Goal: Contribute content: Contribute content

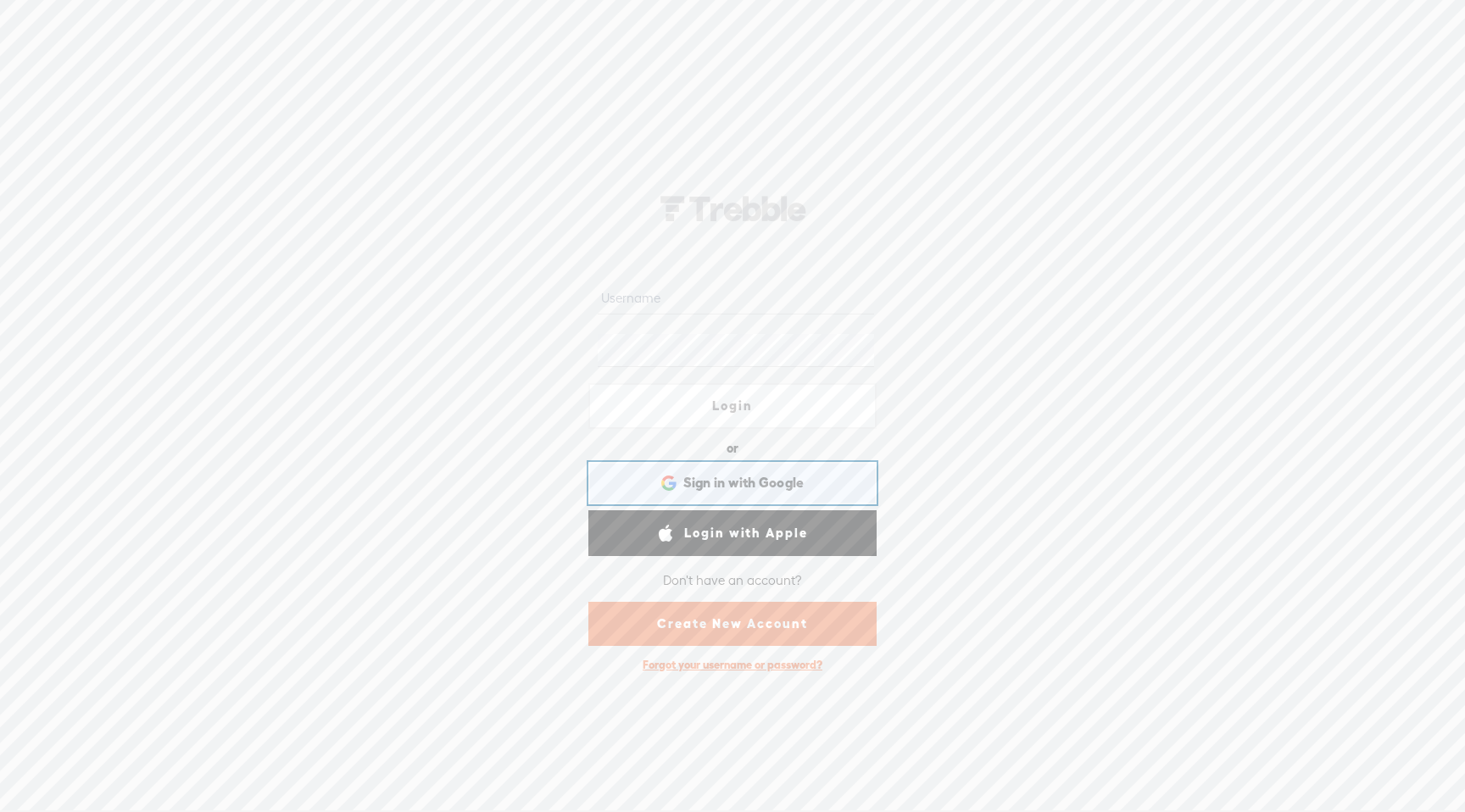
click at [685, 486] on span "Sign in with Google" at bounding box center [744, 483] width 122 height 18
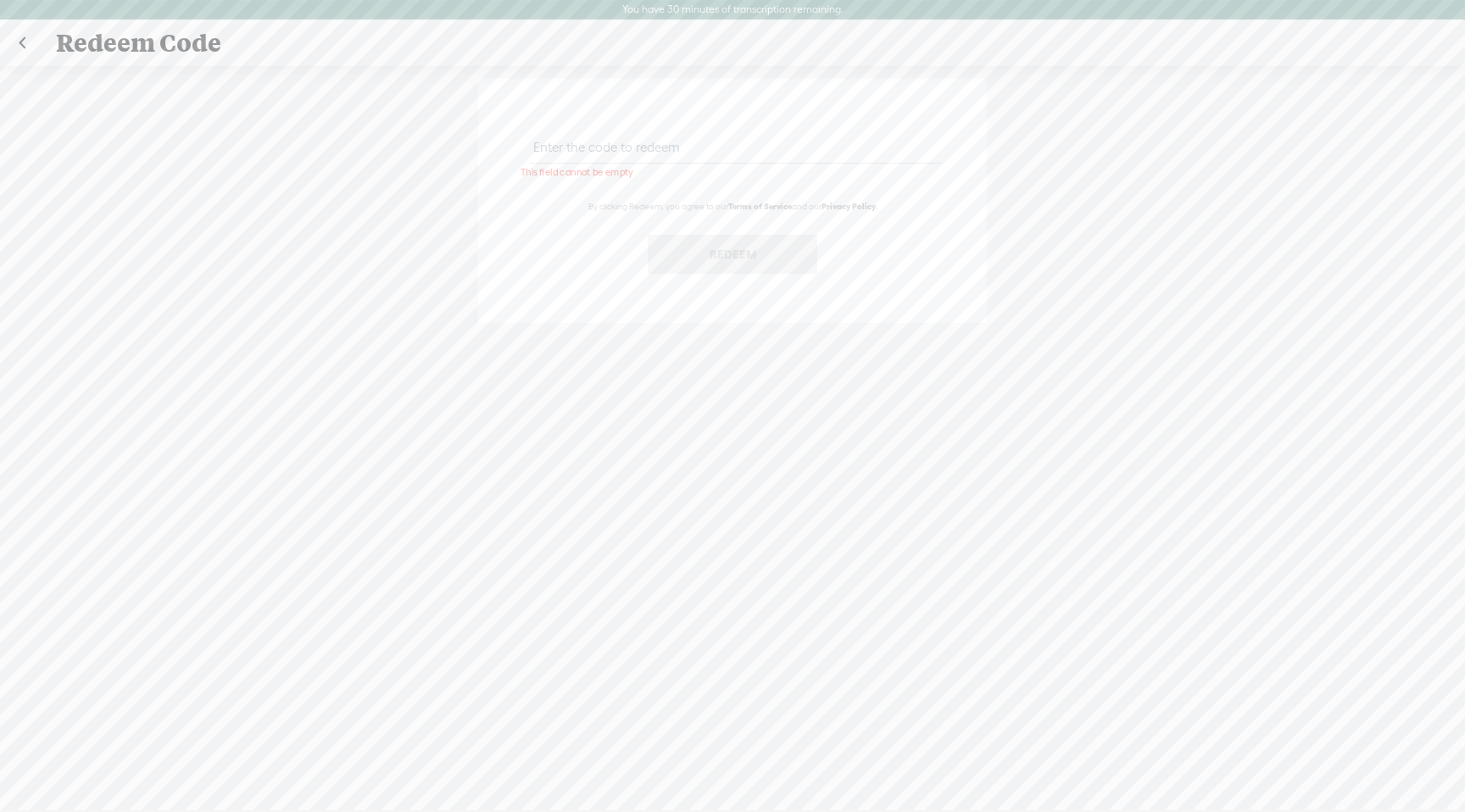
click at [732, 154] on input "text" at bounding box center [735, 146] width 411 height 33
paste input "DP3K-J5BB-VJ5D-7RTE-0823"
type input "DP3K-J5BB-VJ5D-7RTE-0823"
click at [750, 253] on button "Redeem" at bounding box center [732, 255] width 170 height 39
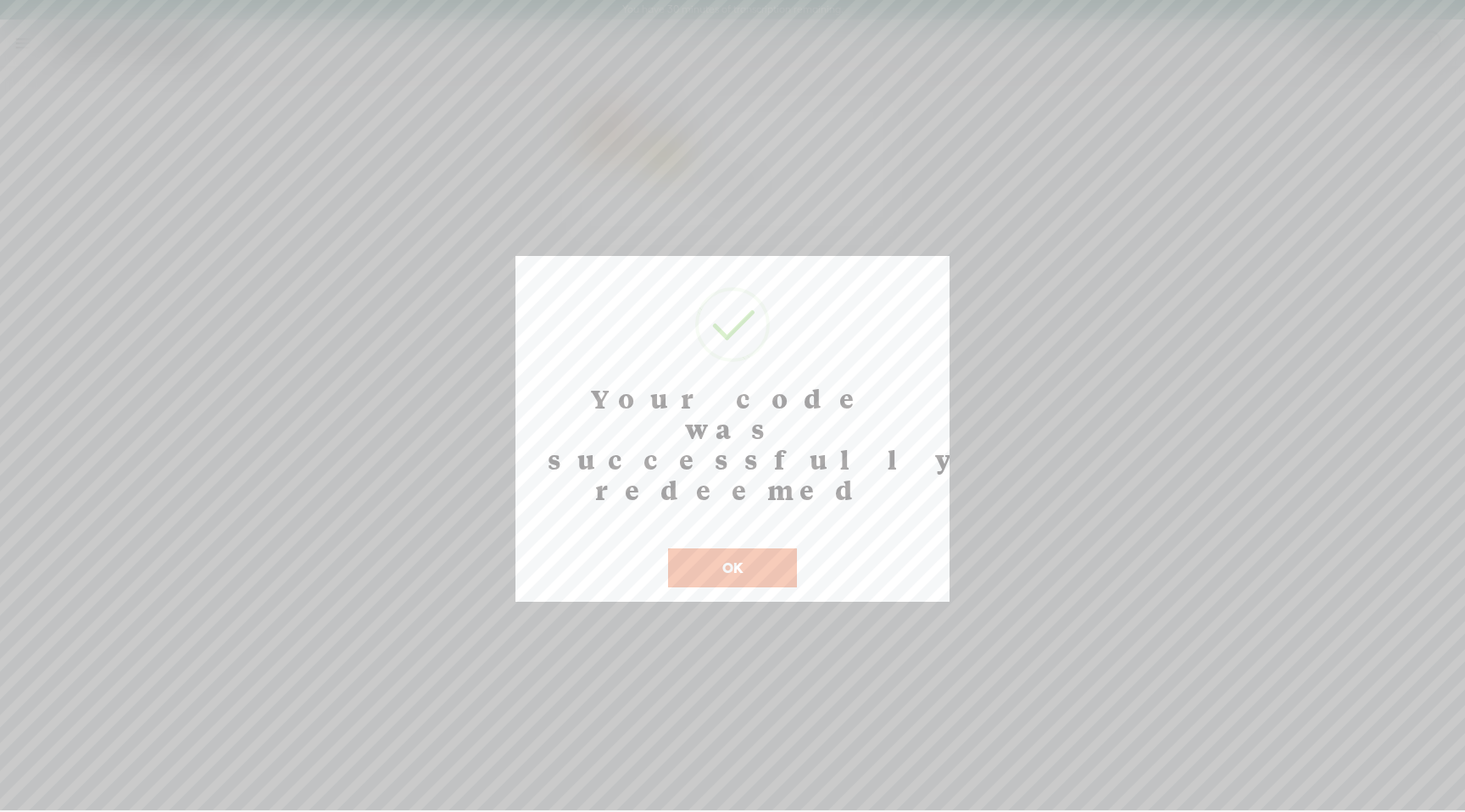
click at [740, 548] on button "OK" at bounding box center [732, 568] width 129 height 39
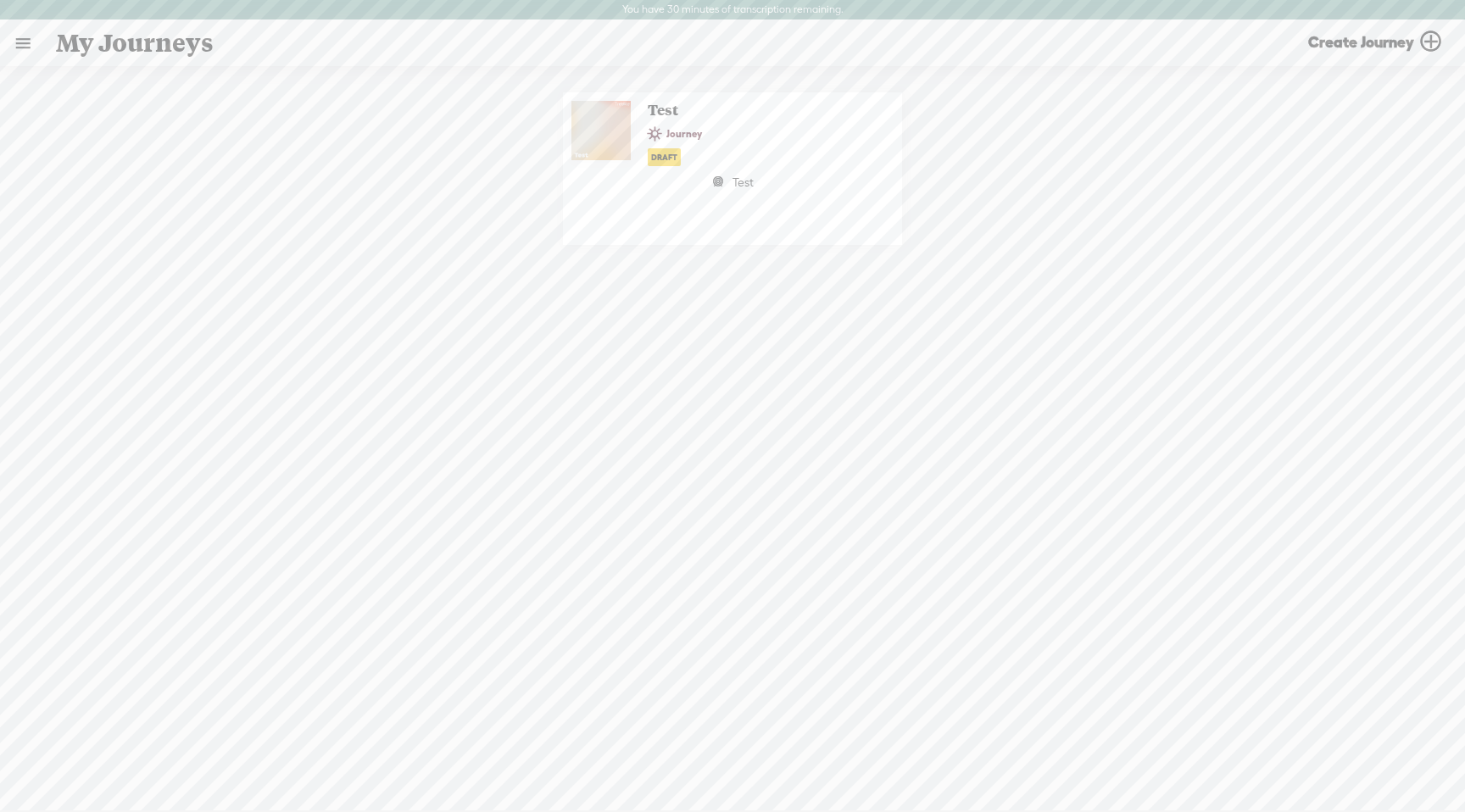
click at [693, 120] on div "Journey" at bounding box center [751, 134] width 225 height 28
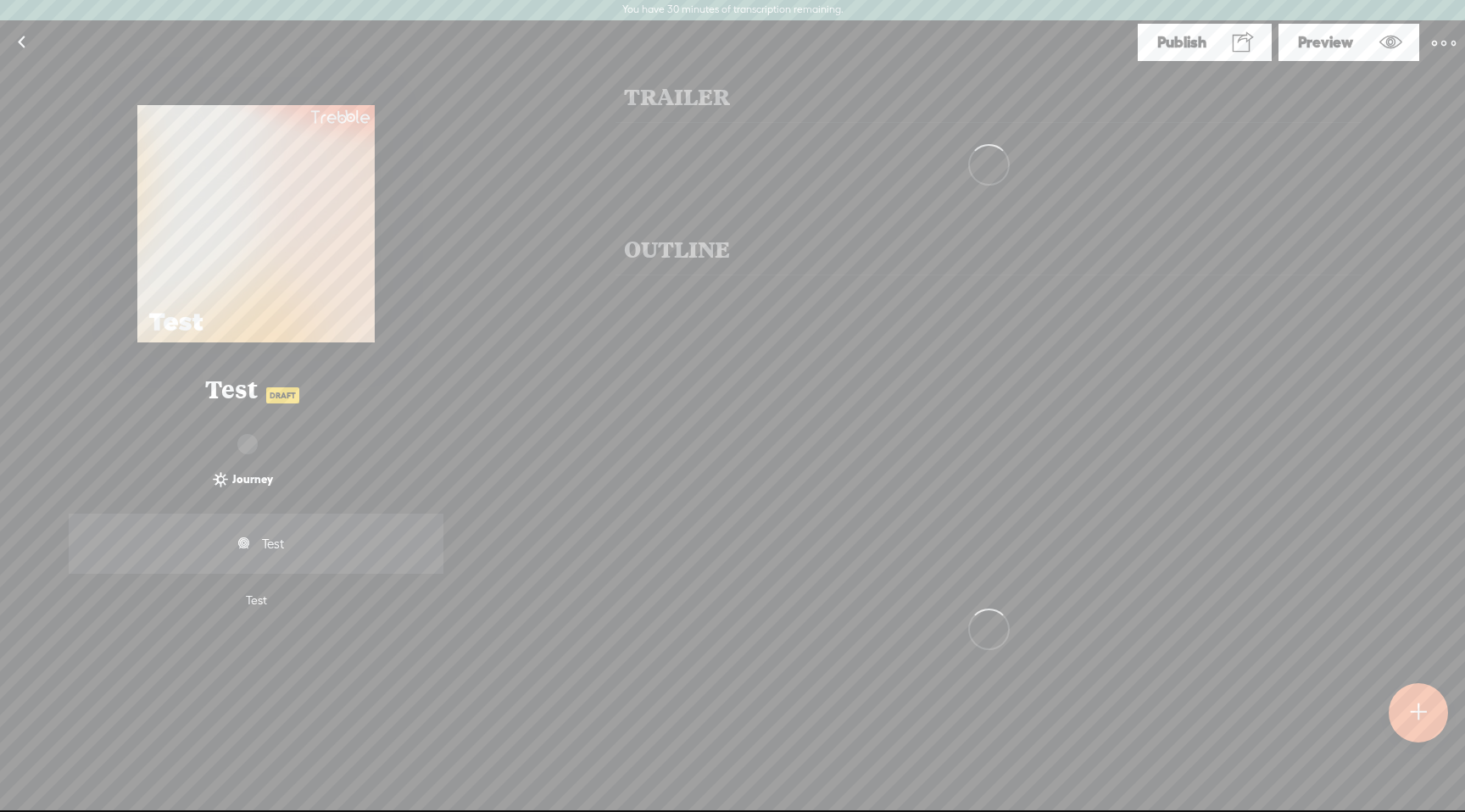
scroll to position [1, 0]
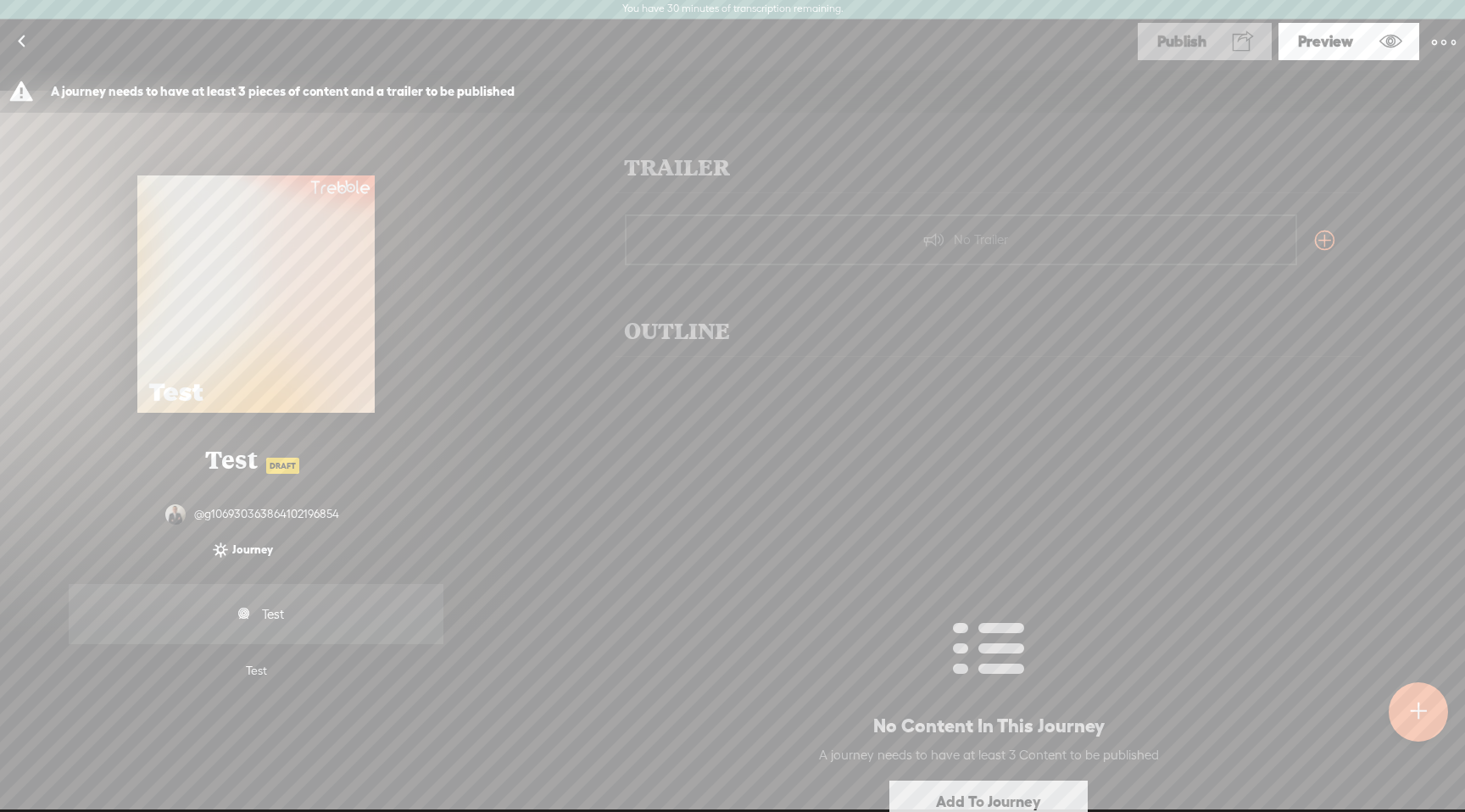
click at [1445, 41] on t at bounding box center [1444, 42] width 24 height 24
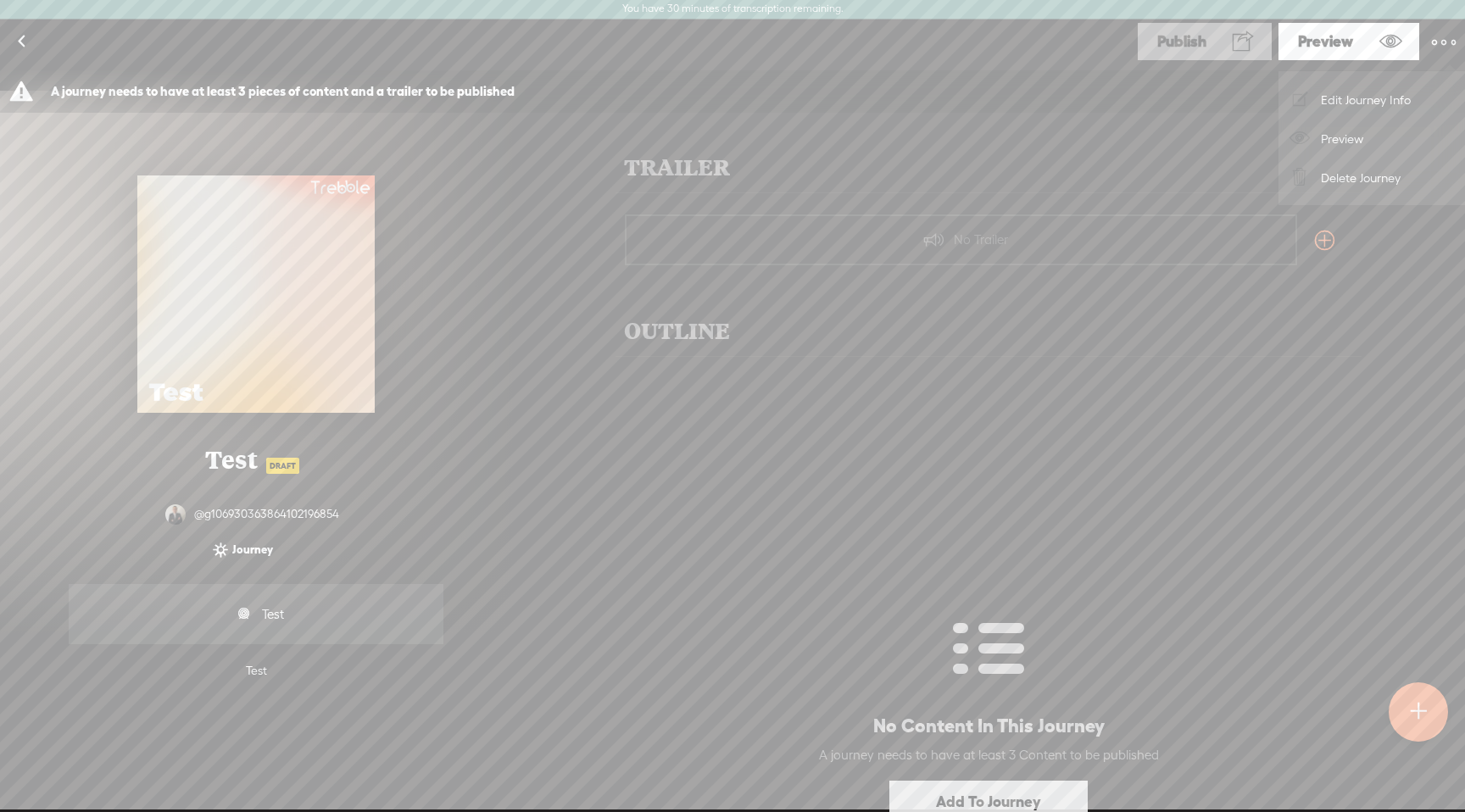
click at [1407, 100] on link "Edit Journey Info" at bounding box center [1372, 99] width 170 height 39
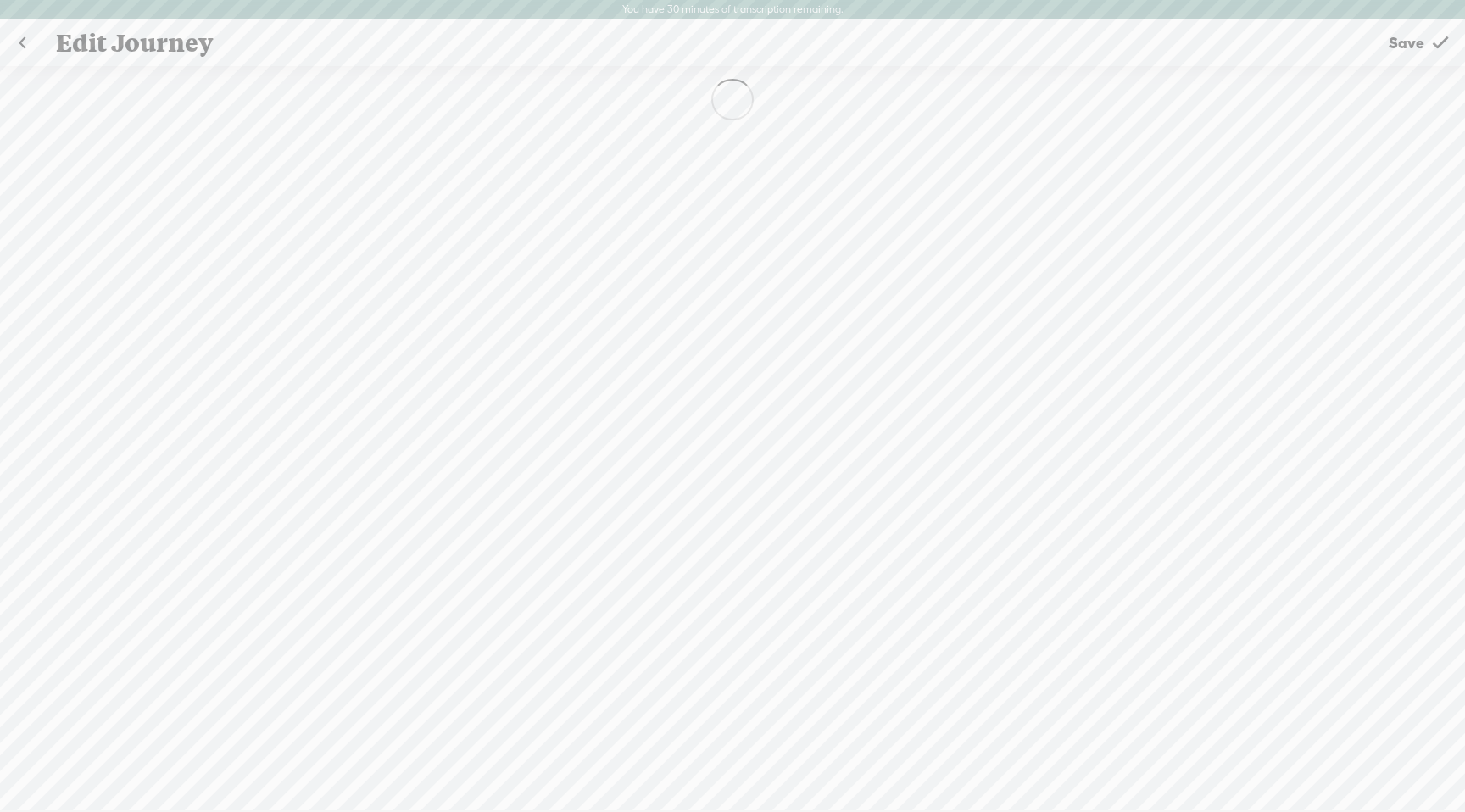
type input "Test"
type textarea "Test"
select select "Culture"
select select "en-AU"
select select "[GEOGRAPHIC_DATA]/[GEOGRAPHIC_DATA]"
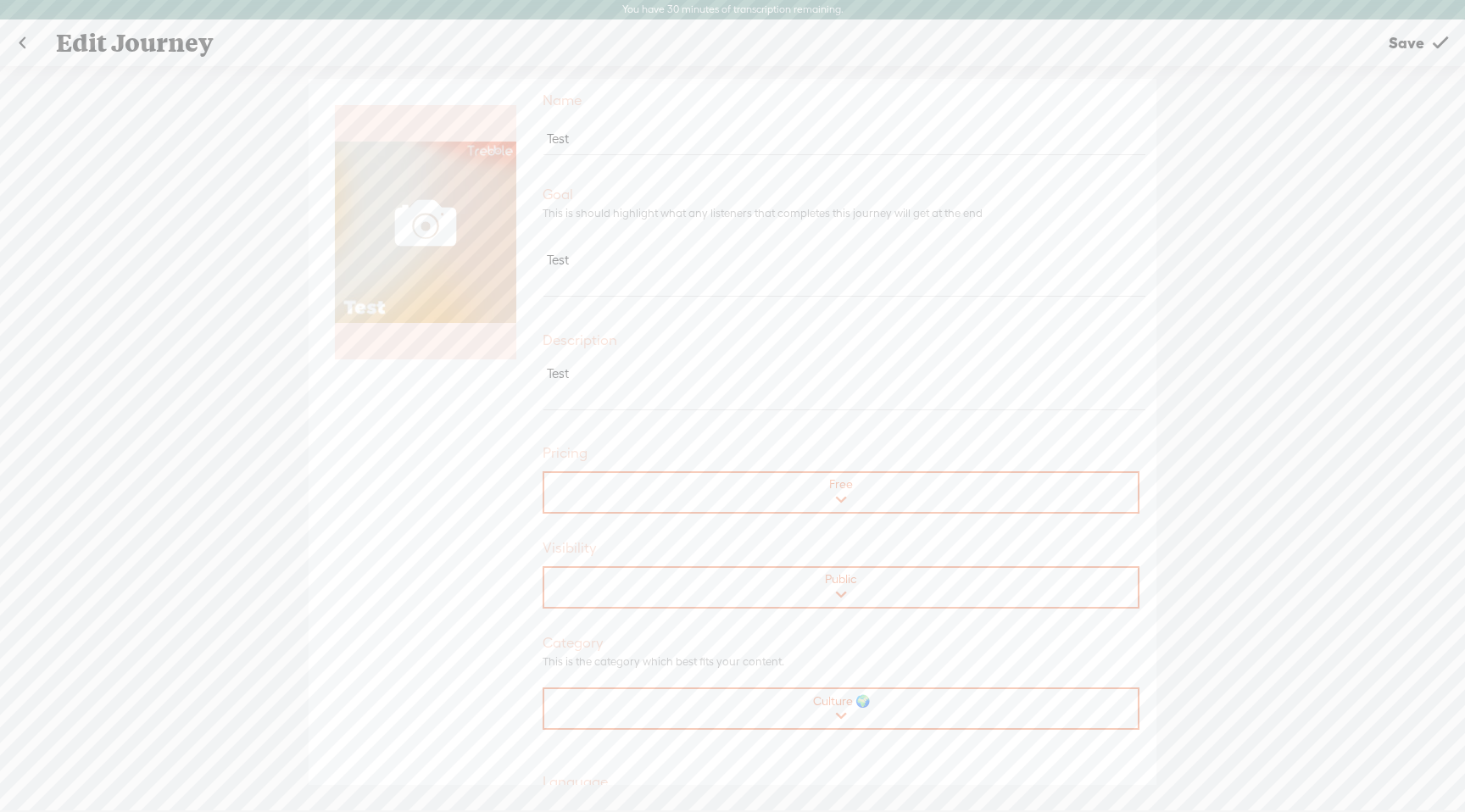
click at [28, 39] on link at bounding box center [22, 43] width 43 height 44
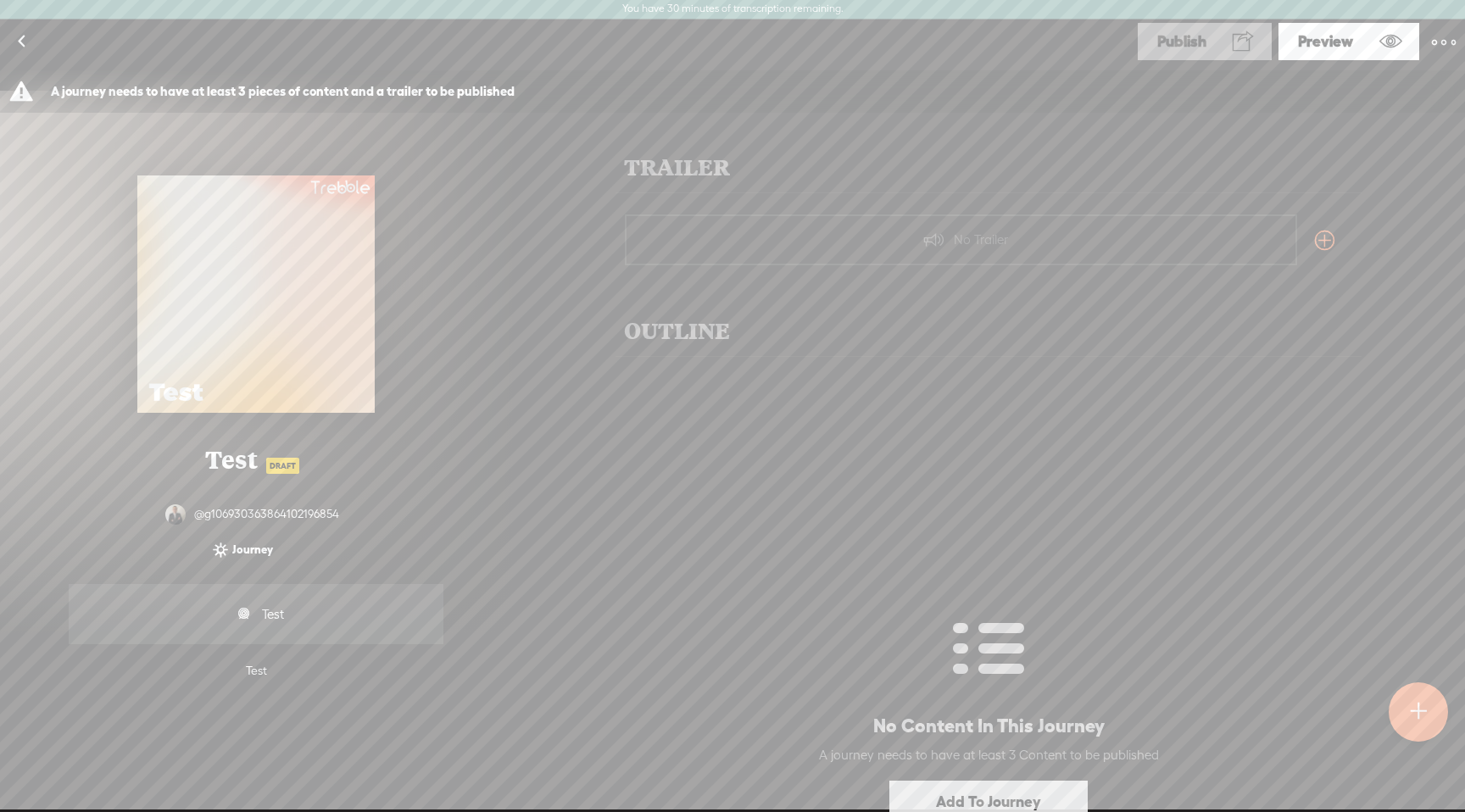
click at [1440, 48] on t at bounding box center [1444, 42] width 24 height 24
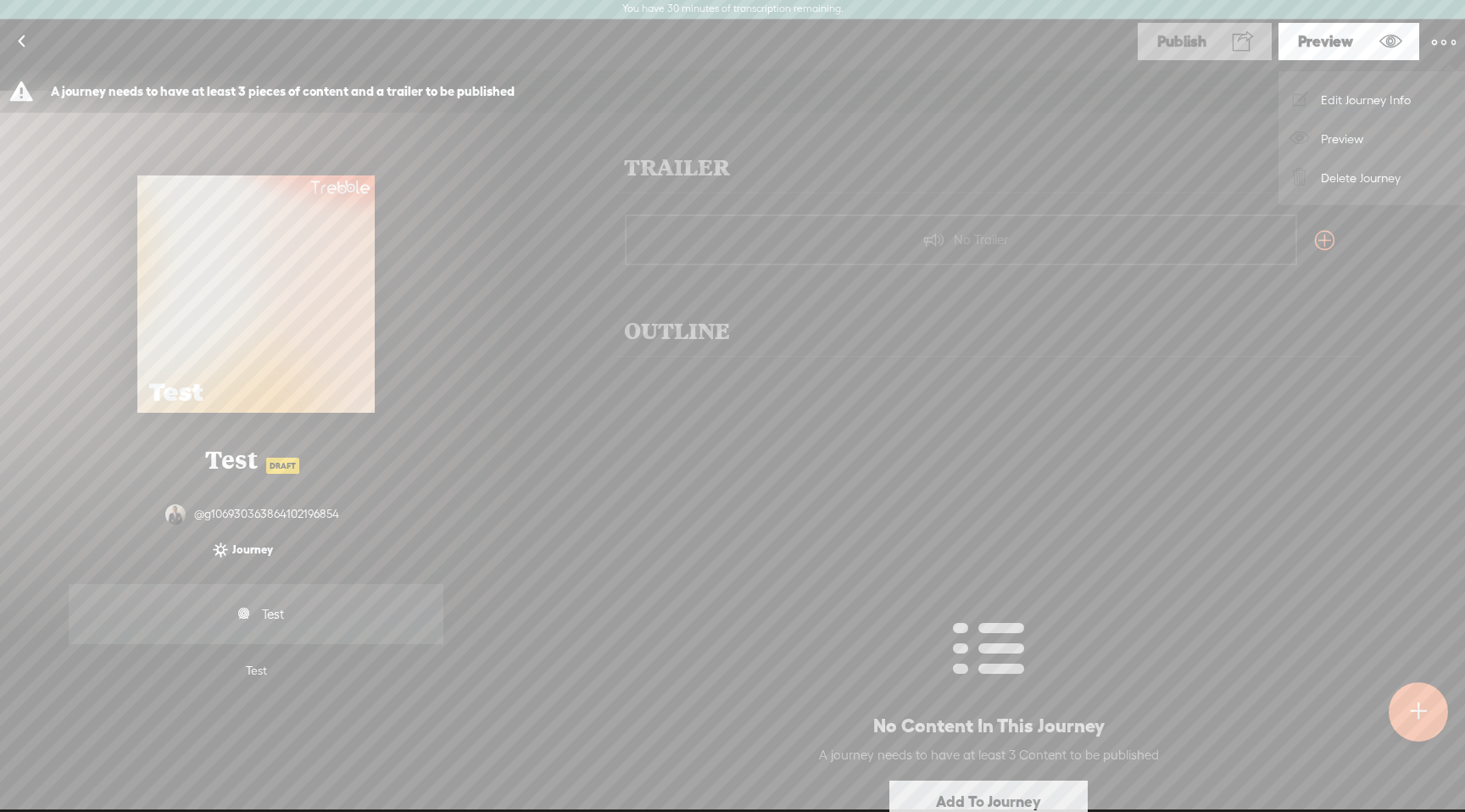
click at [1381, 175] on link "Delete Journey" at bounding box center [1372, 177] width 170 height 39
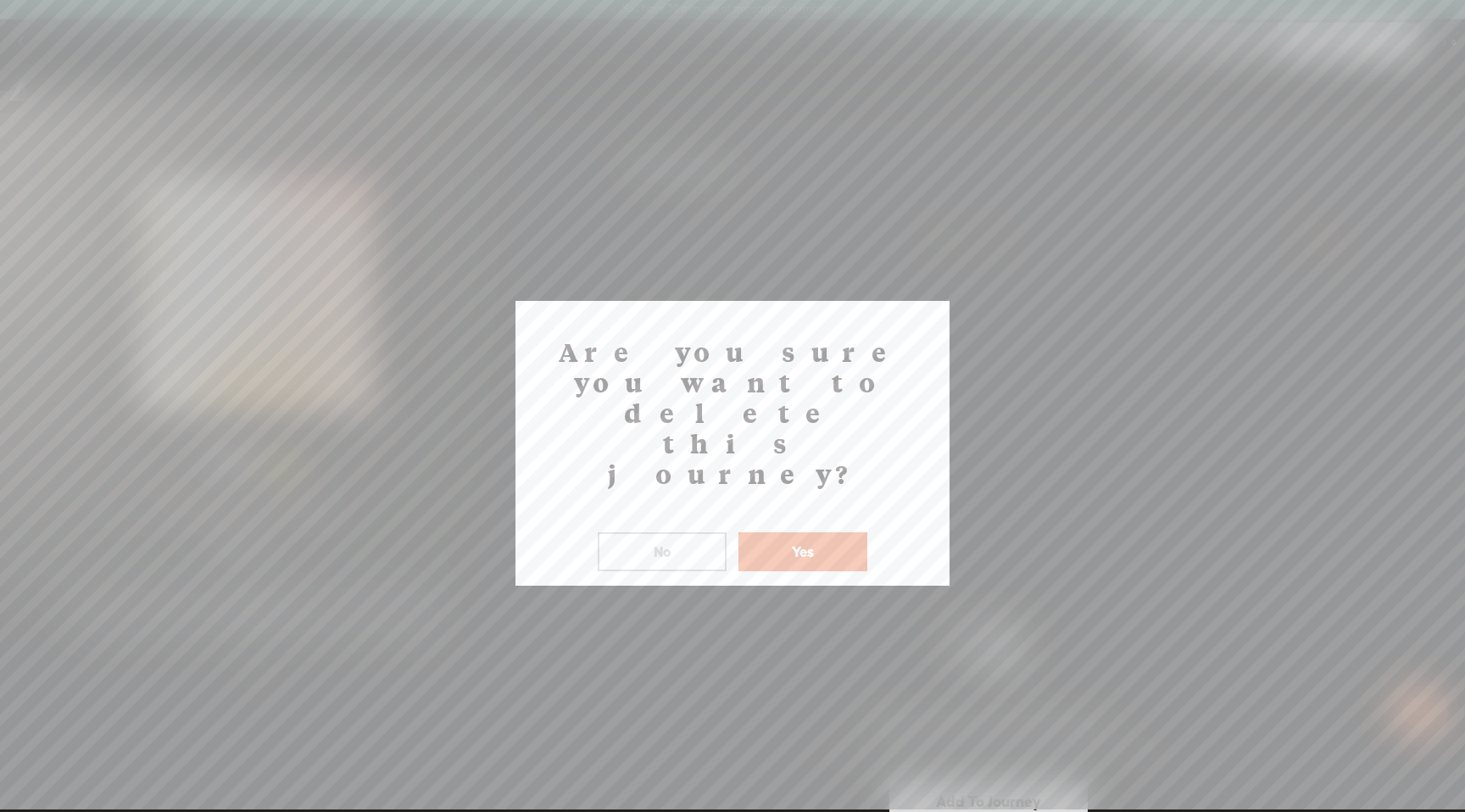
click at [778, 532] on button "Yes" at bounding box center [803, 552] width 129 height 39
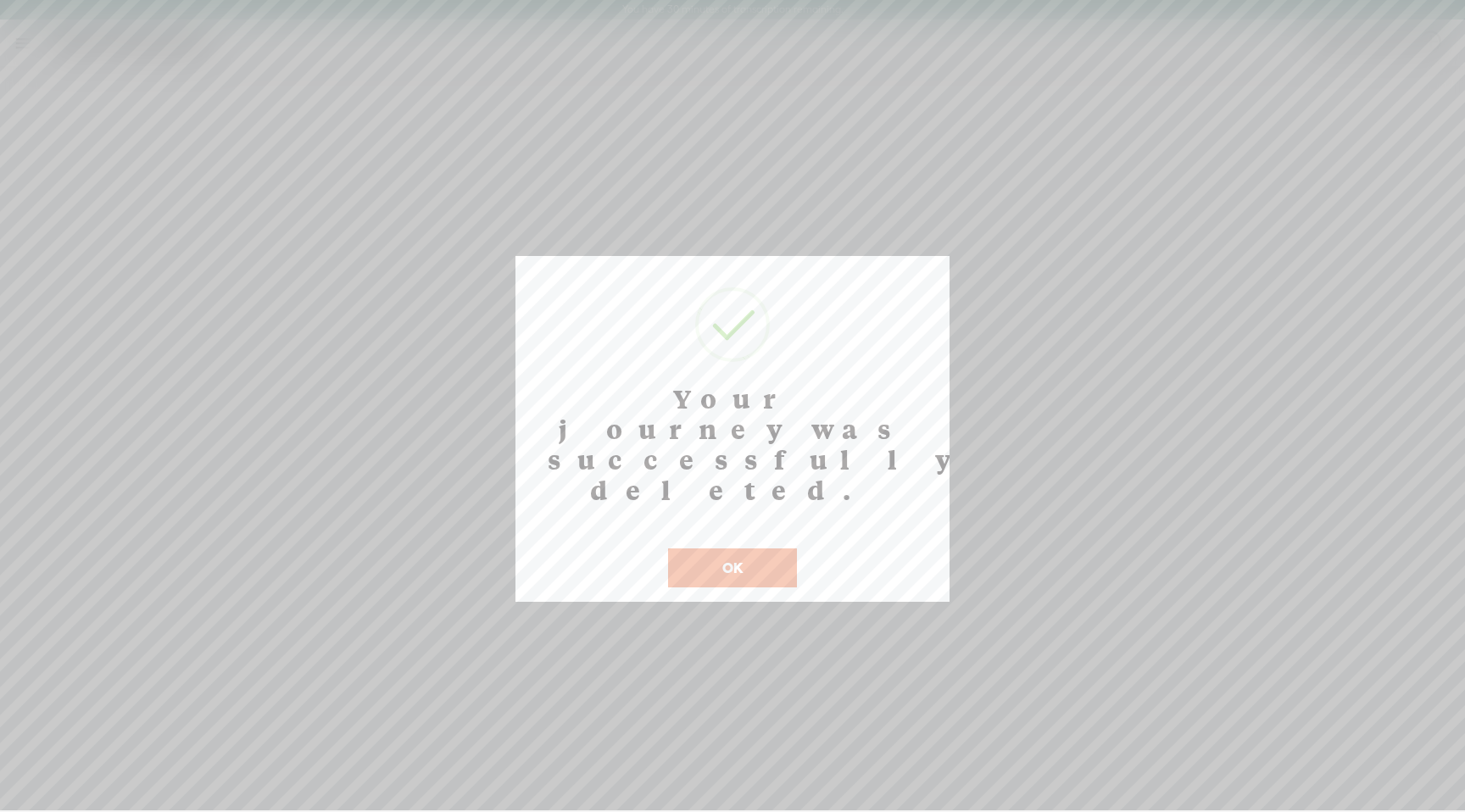
click at [739, 548] on button "OK" at bounding box center [732, 568] width 129 height 39
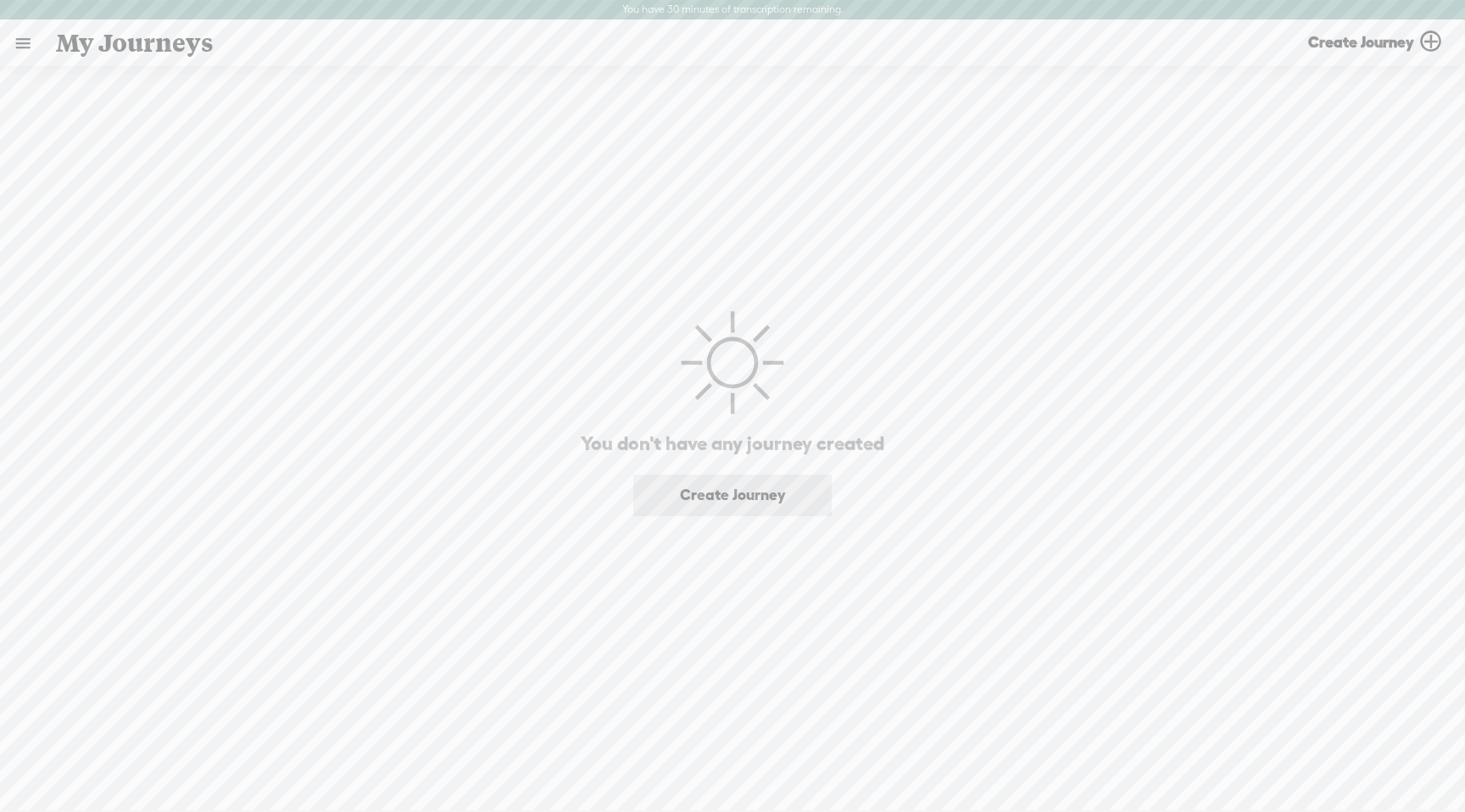
click at [17, 43] on link at bounding box center [23, 43] width 44 height 44
click at [129, 442] on div "MY SUBSCRIPTIONS" at bounding box center [108, 441] width 192 height 38
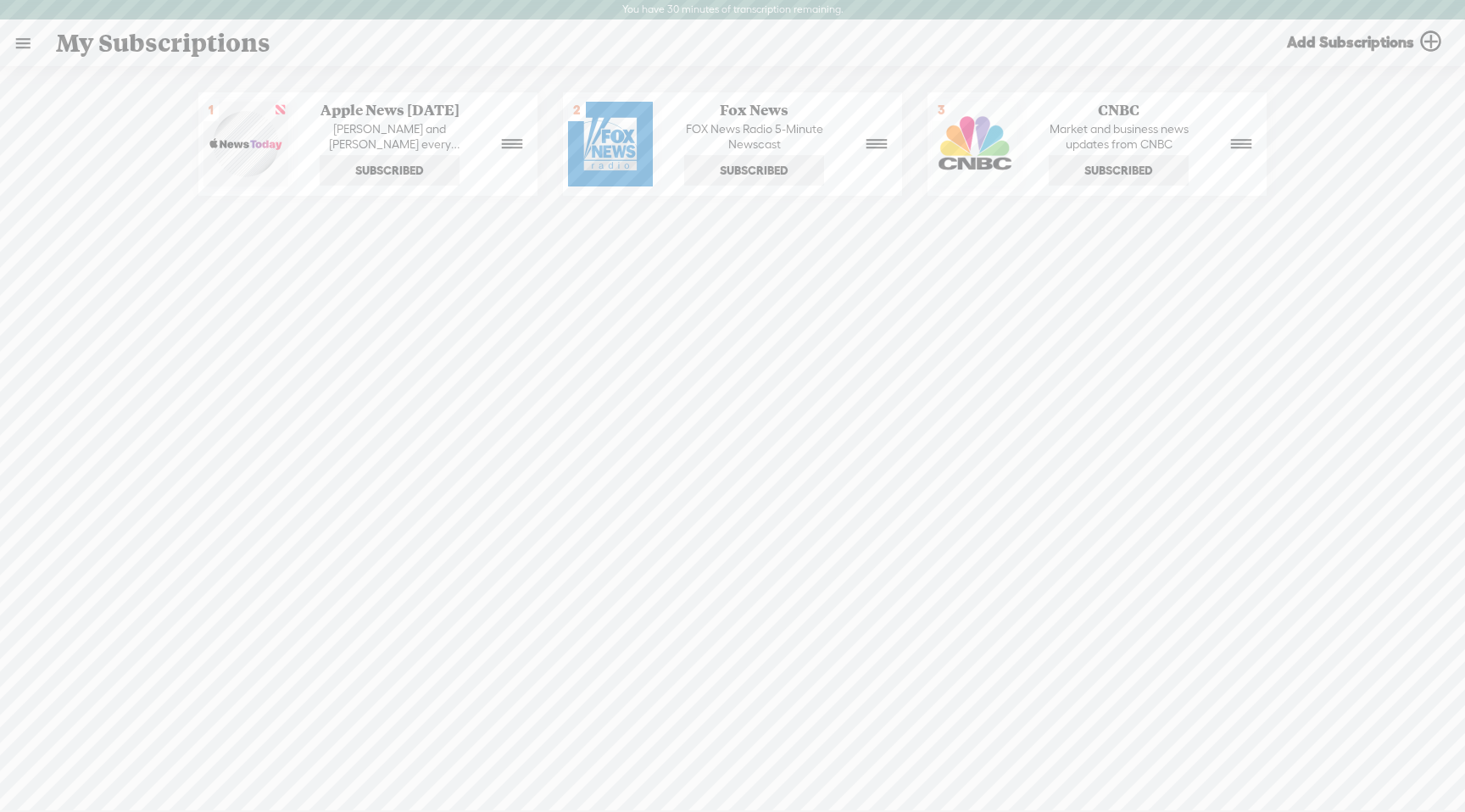
click at [21, 38] on link at bounding box center [23, 43] width 44 height 44
click at [121, 396] on div "MY JOURNEYS" at bounding box center [104, 403] width 89 height 14
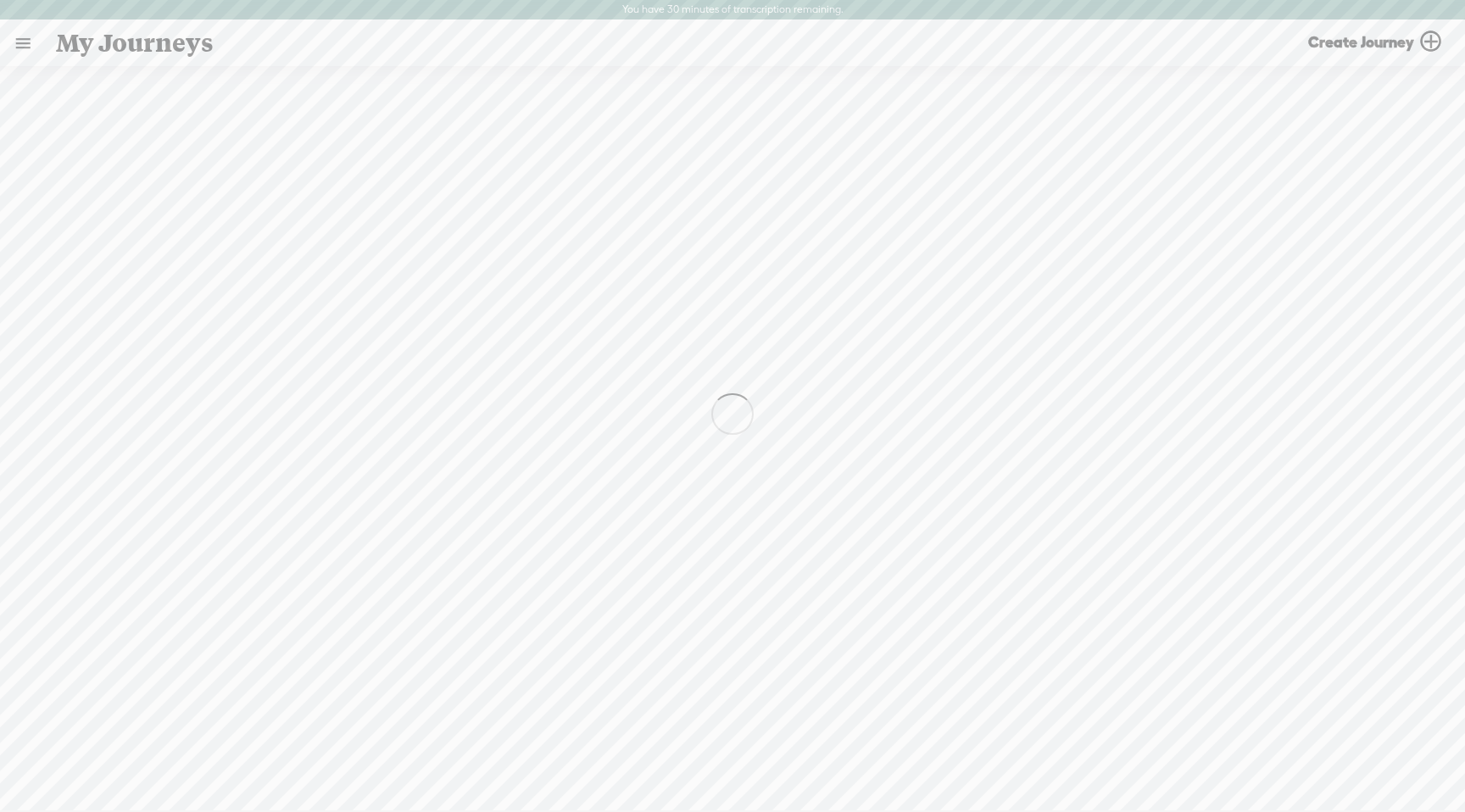
scroll to position [1, 0]
click at [23, 35] on link at bounding box center [23, 43] width 44 height 44
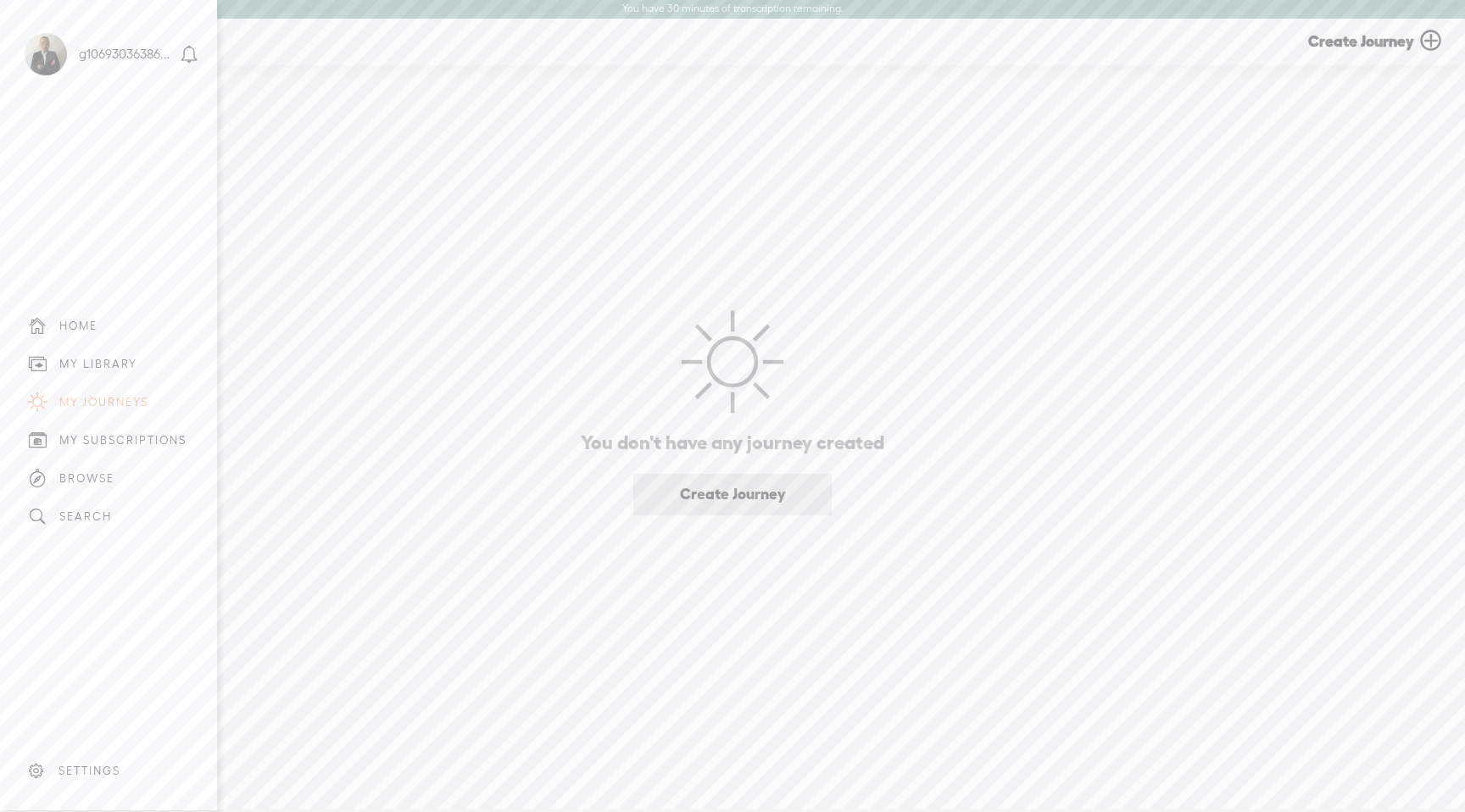
click at [93, 319] on div "HOME" at bounding box center [78, 326] width 38 height 14
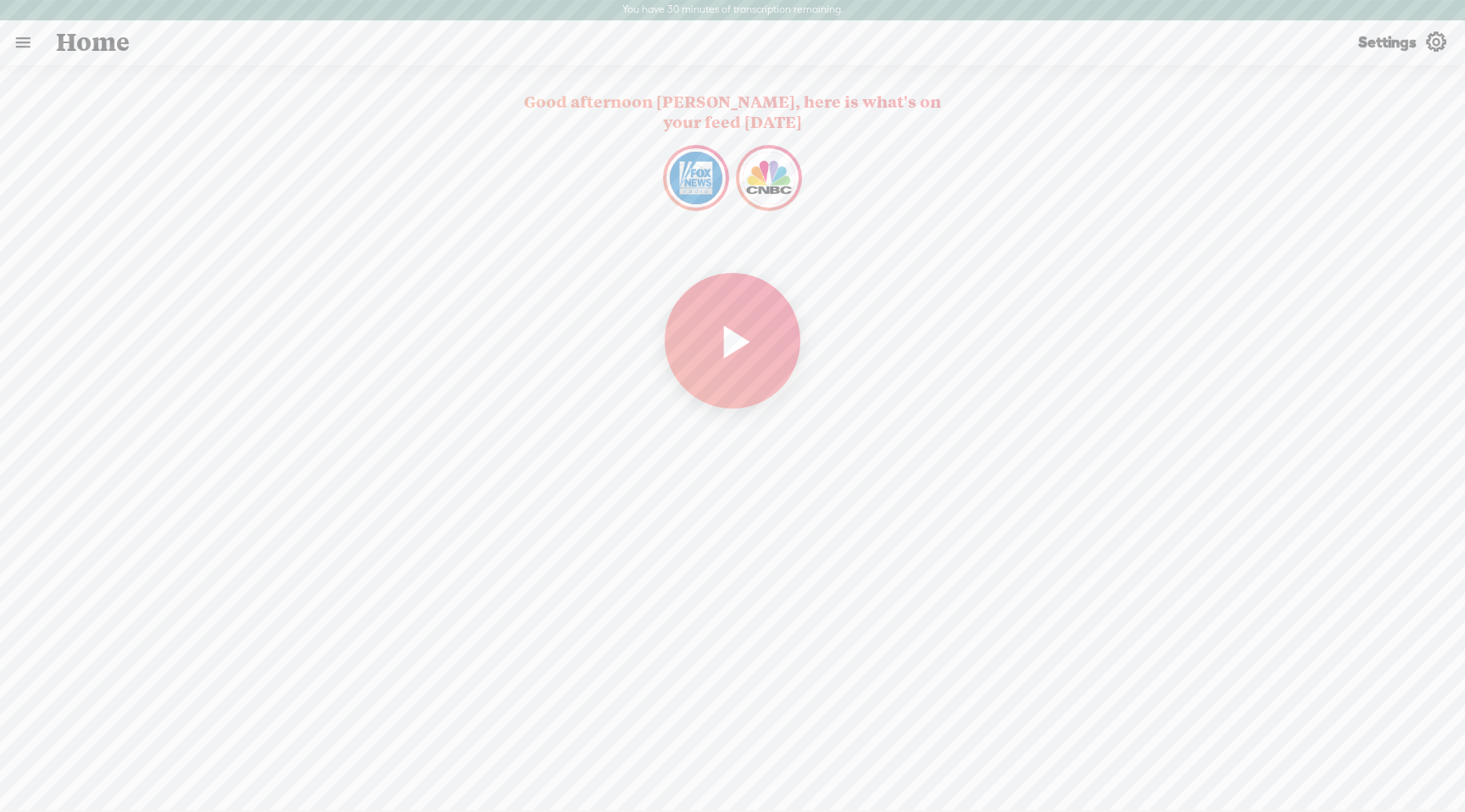
click at [1367, 39] on span "Settings" at bounding box center [1388, 42] width 59 height 20
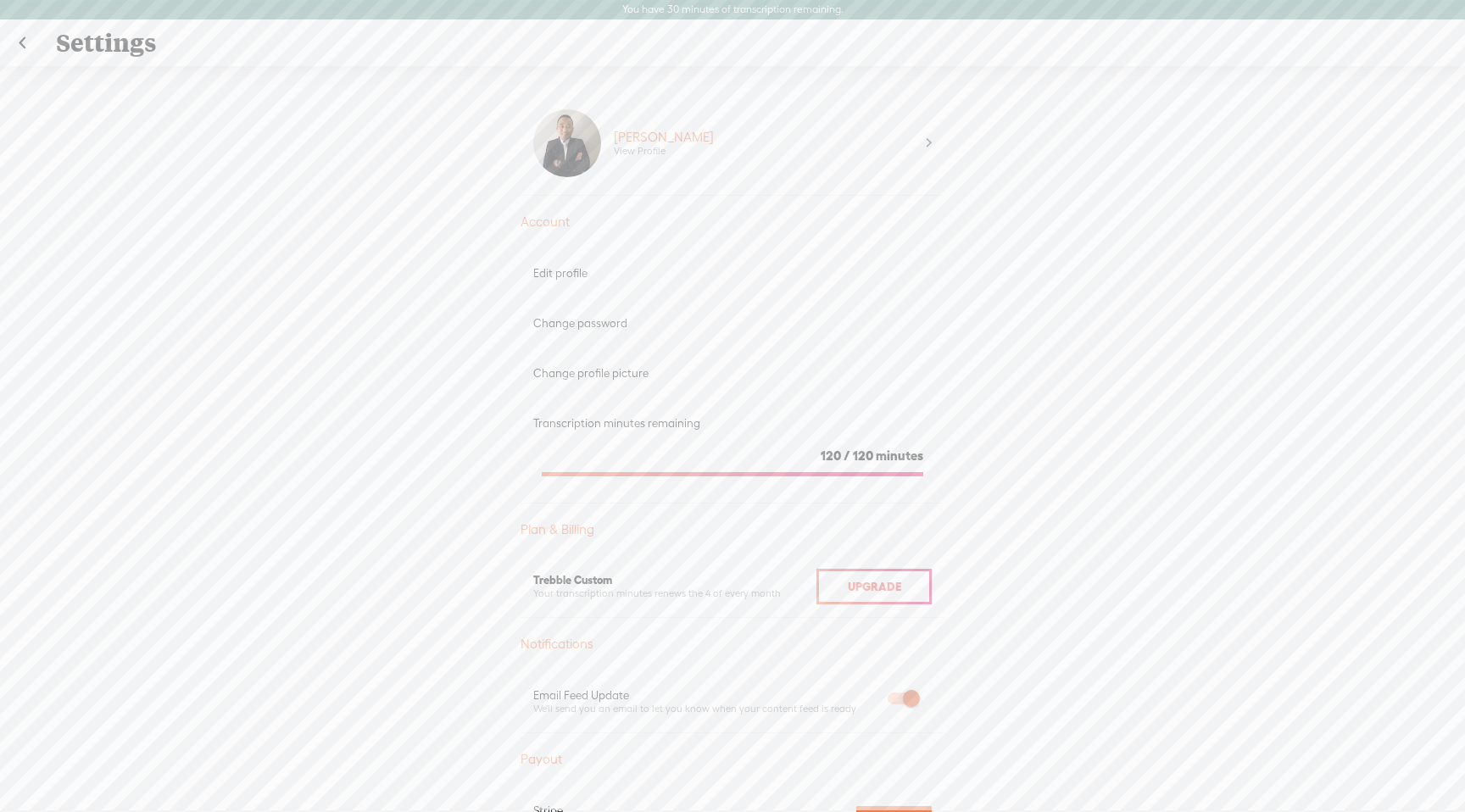
click at [861, 464] on section "120 / 120 minutes" at bounding box center [732, 458] width 399 height 55
click at [28, 48] on link at bounding box center [22, 43] width 43 height 44
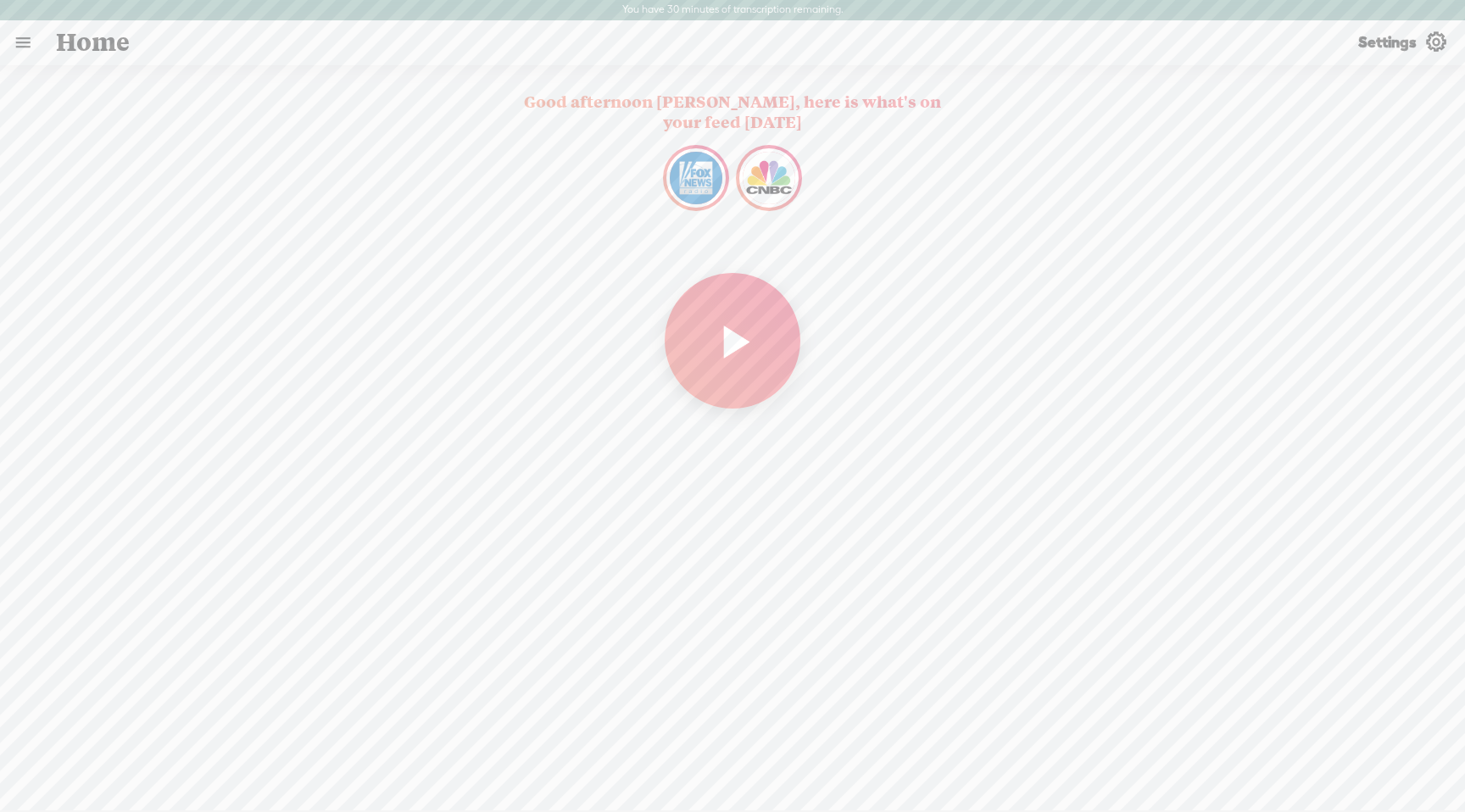
click at [28, 48] on link at bounding box center [23, 43] width 44 height 44
click at [121, 358] on div "MY LIBRARY" at bounding box center [99, 365] width 78 height 14
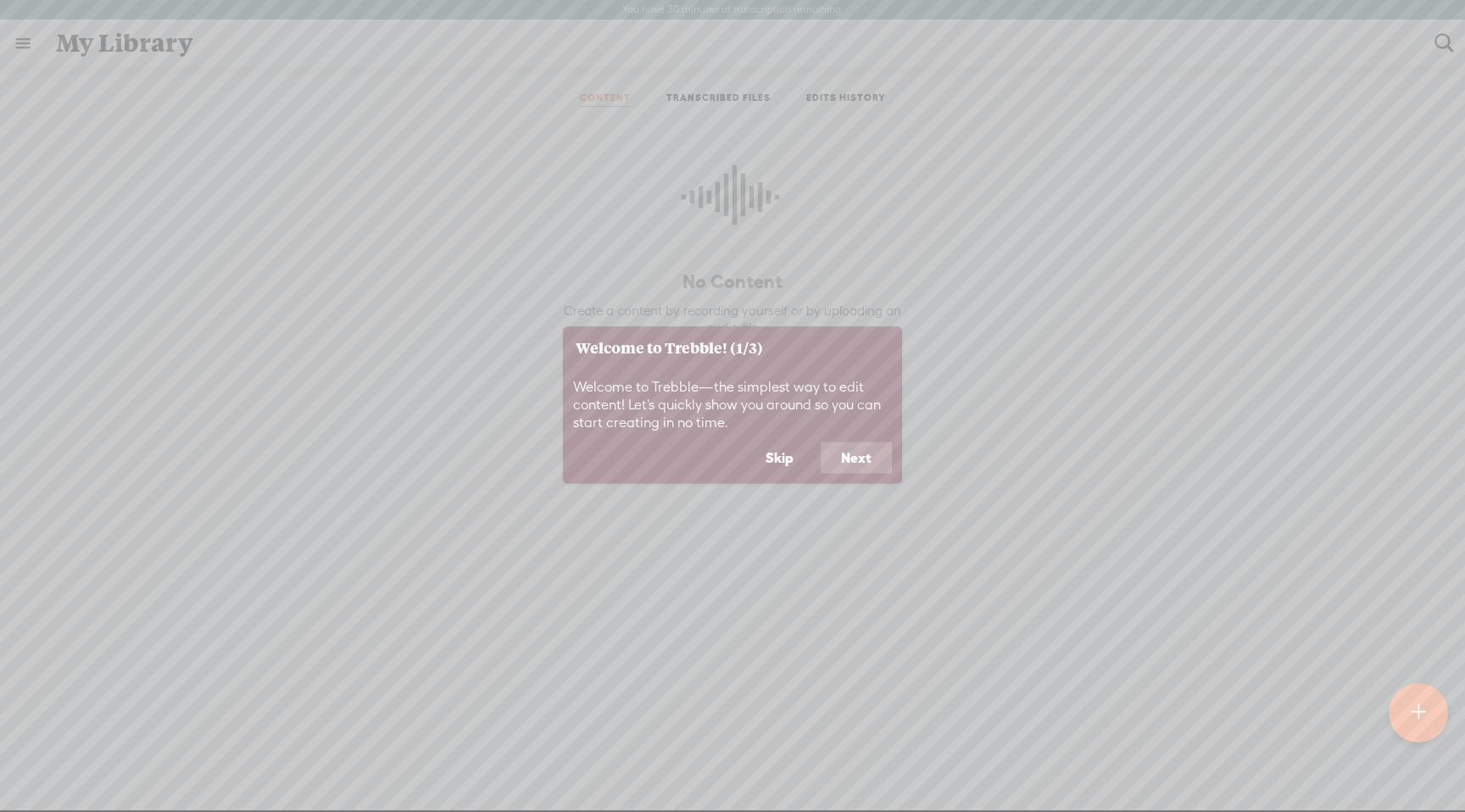
click at [783, 462] on button "Skip" at bounding box center [779, 458] width 68 height 32
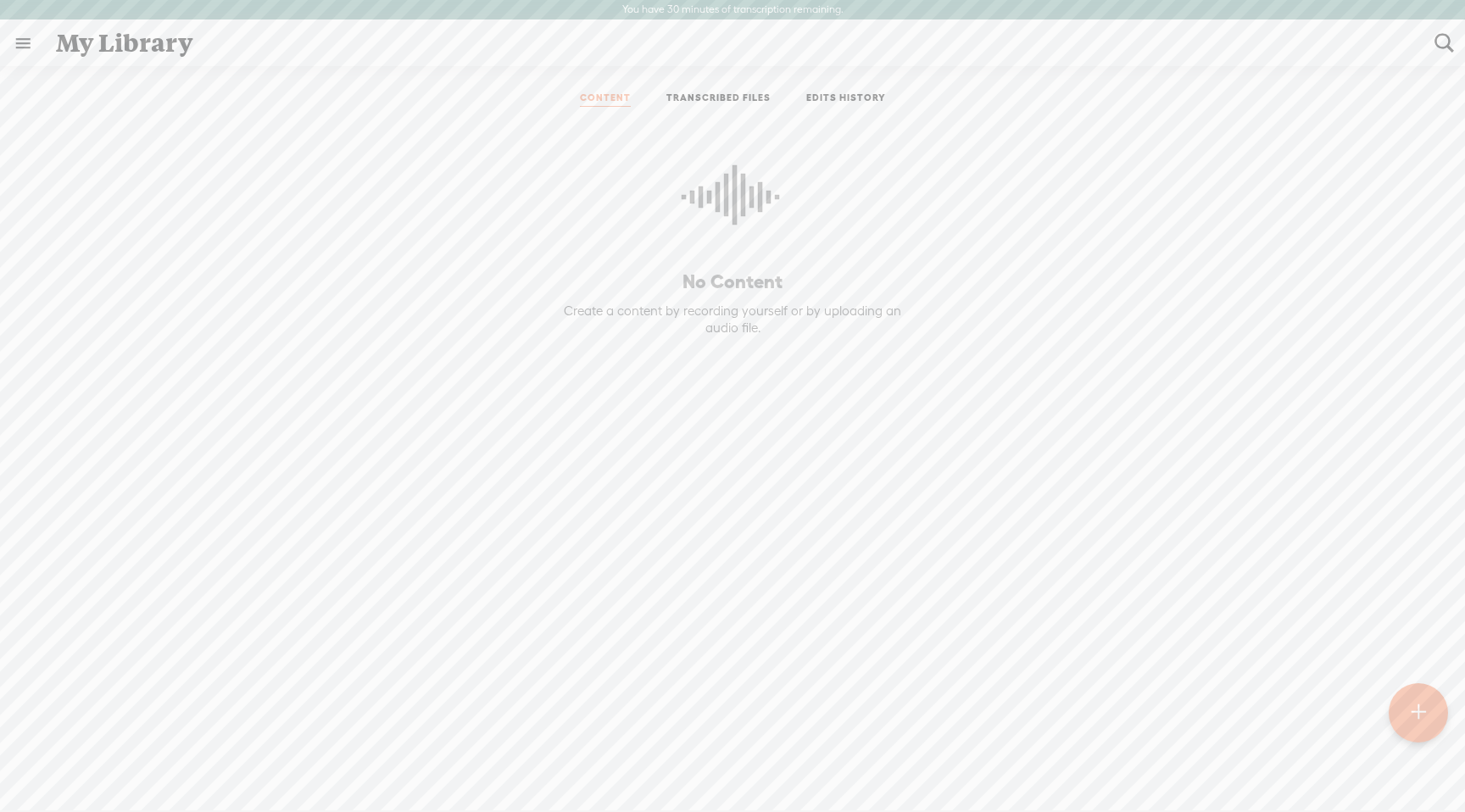
click at [1419, 717] on t at bounding box center [1418, 713] width 14 height 38
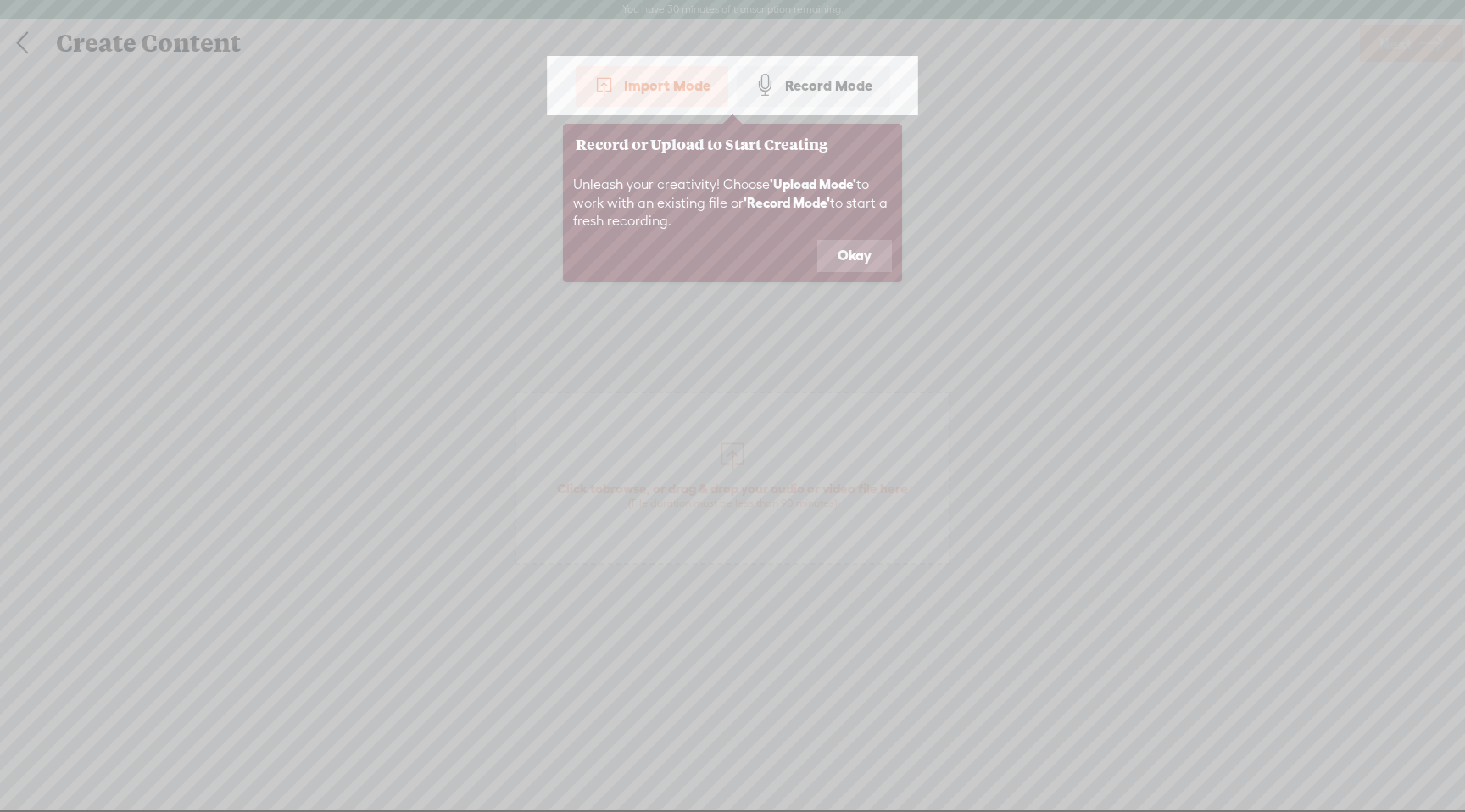
click at [856, 257] on button "Okay" at bounding box center [855, 256] width 75 height 32
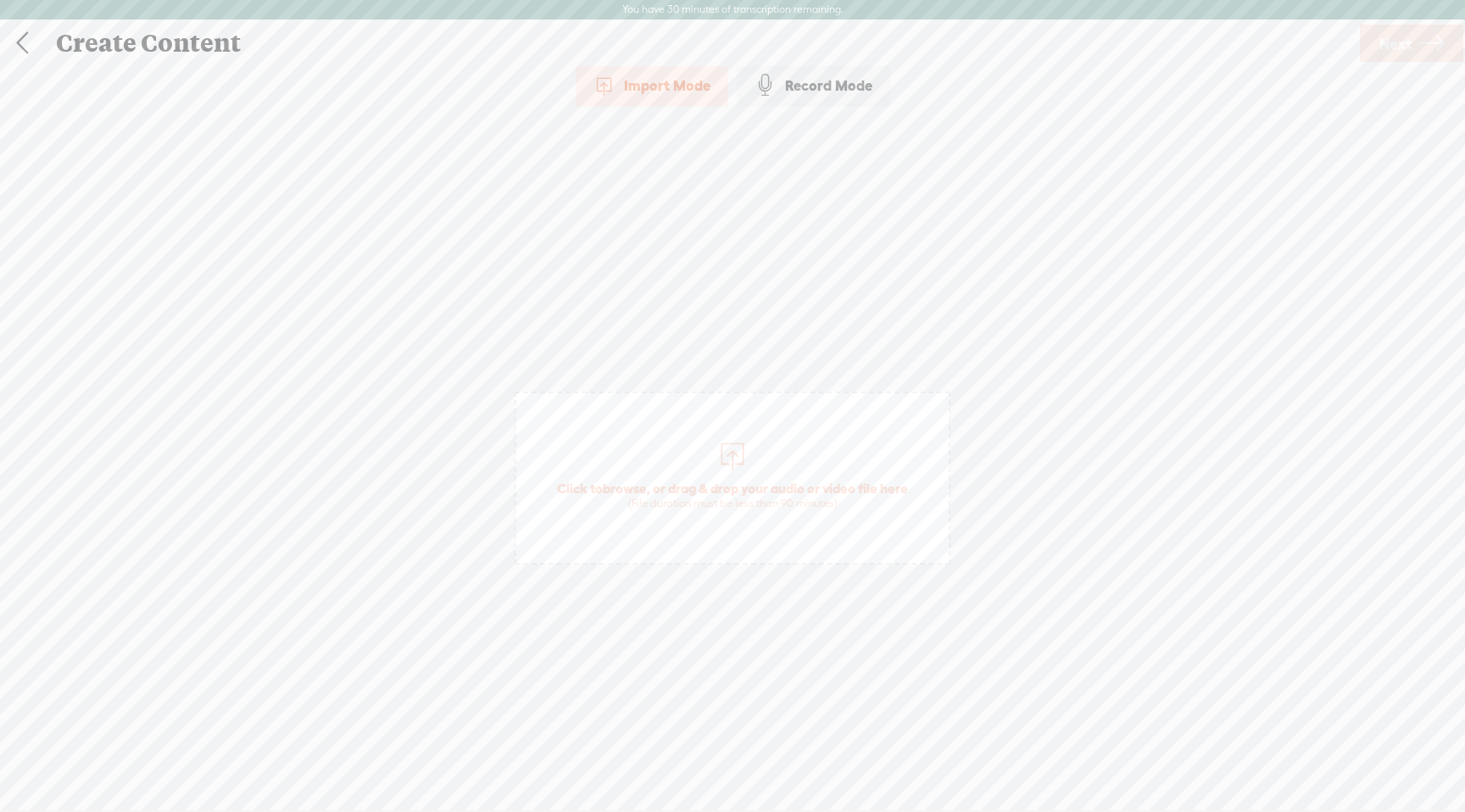
click at [661, 90] on div "Import Mode" at bounding box center [652, 86] width 153 height 43
click at [659, 91] on div "Import Mode" at bounding box center [652, 86] width 153 height 43
click at [28, 42] on link at bounding box center [22, 43] width 43 height 44
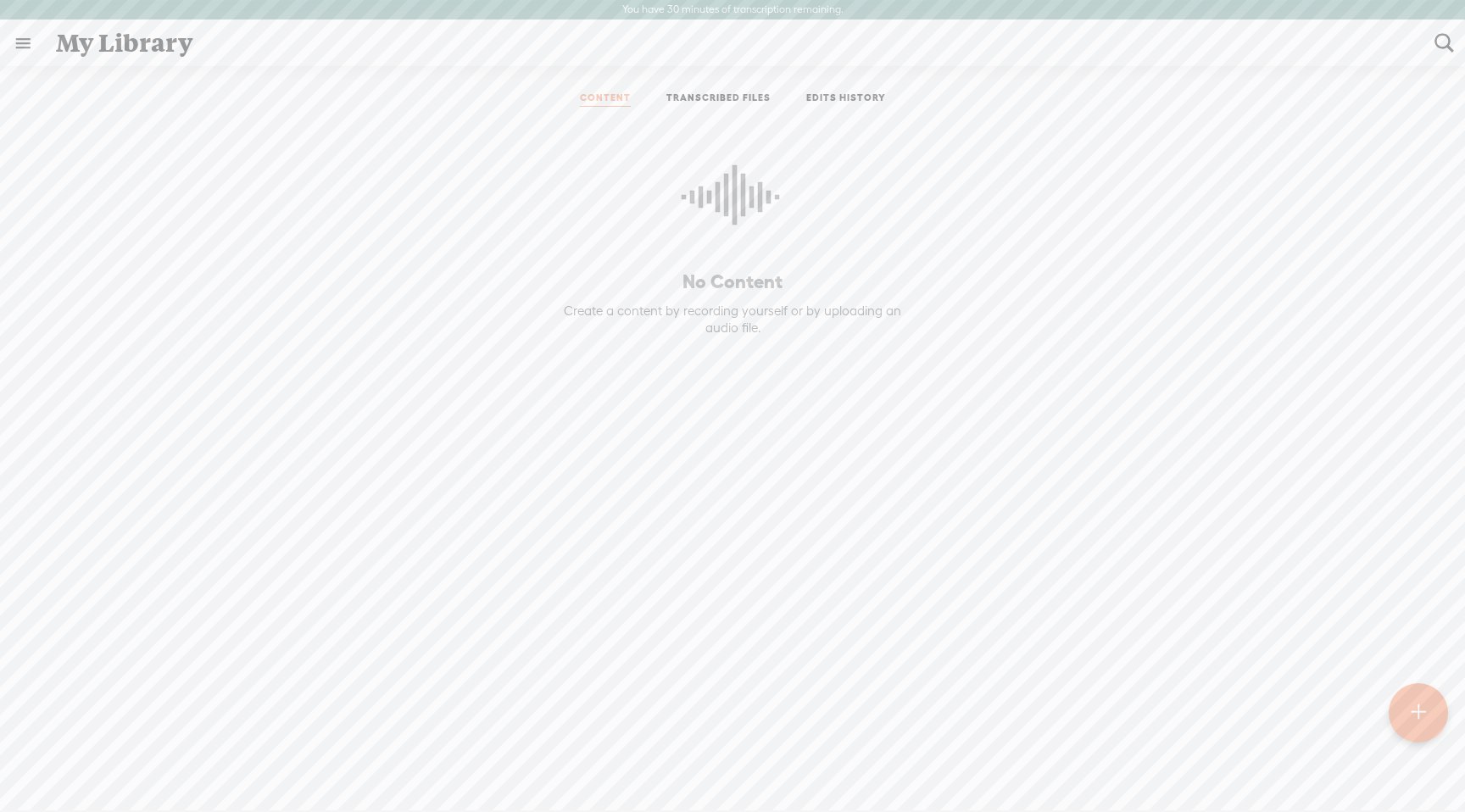
click at [28, 42] on link at bounding box center [23, 43] width 44 height 44
click at [92, 438] on div "MY SUBSCRIPTIONS" at bounding box center [123, 441] width 127 height 14
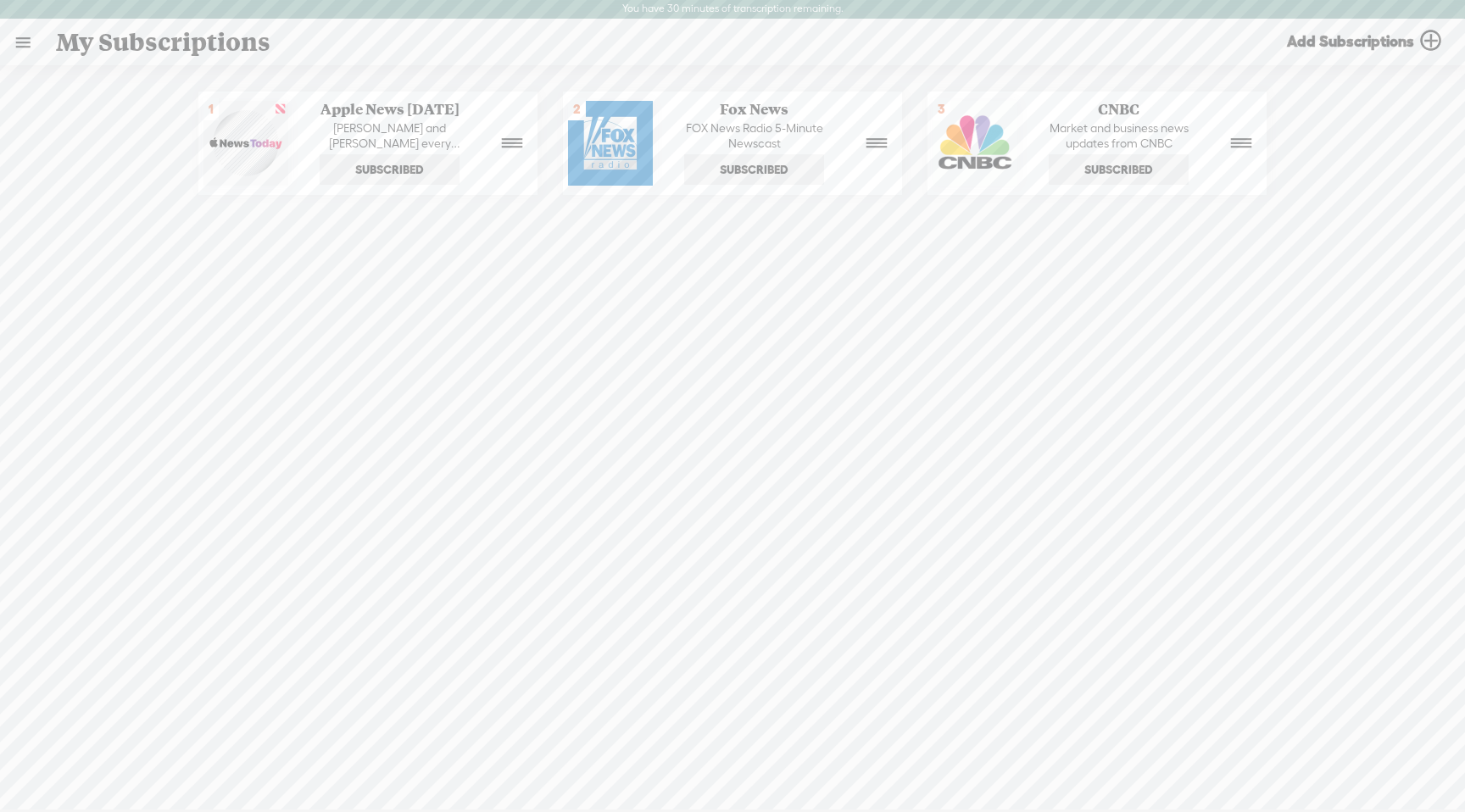
click at [21, 43] on link at bounding box center [23, 43] width 44 height 44
click at [94, 763] on div "SETTINGS" at bounding box center [90, 770] width 62 height 14
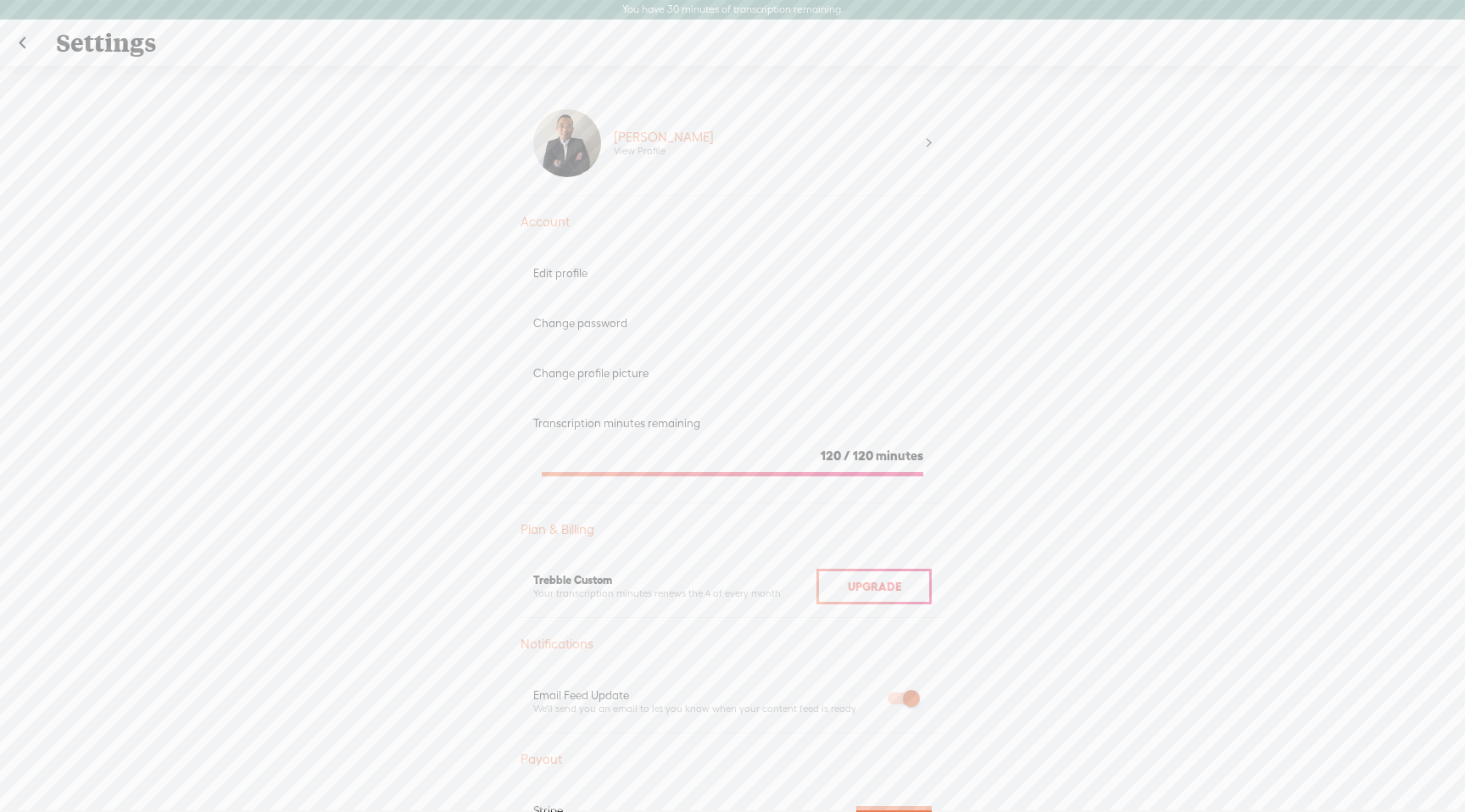
click at [27, 40] on link at bounding box center [22, 43] width 43 height 44
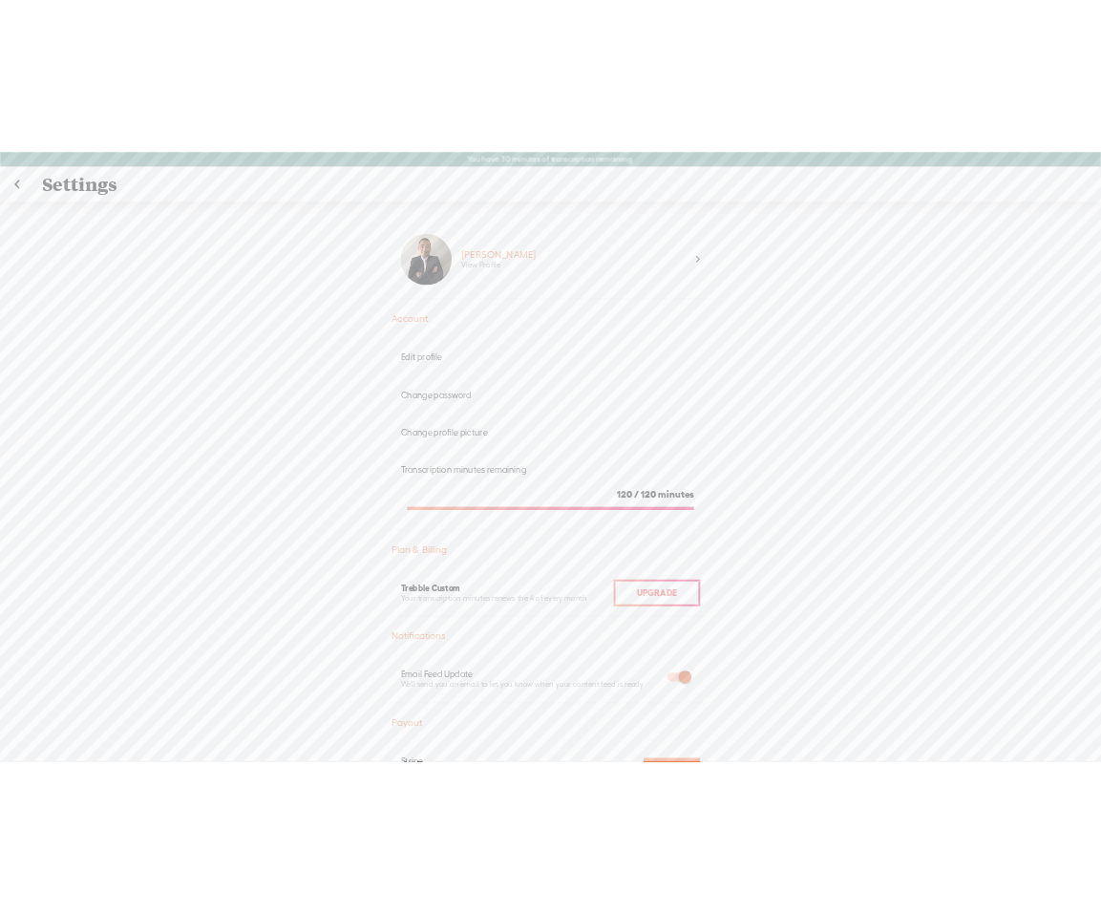
scroll to position [1, 0]
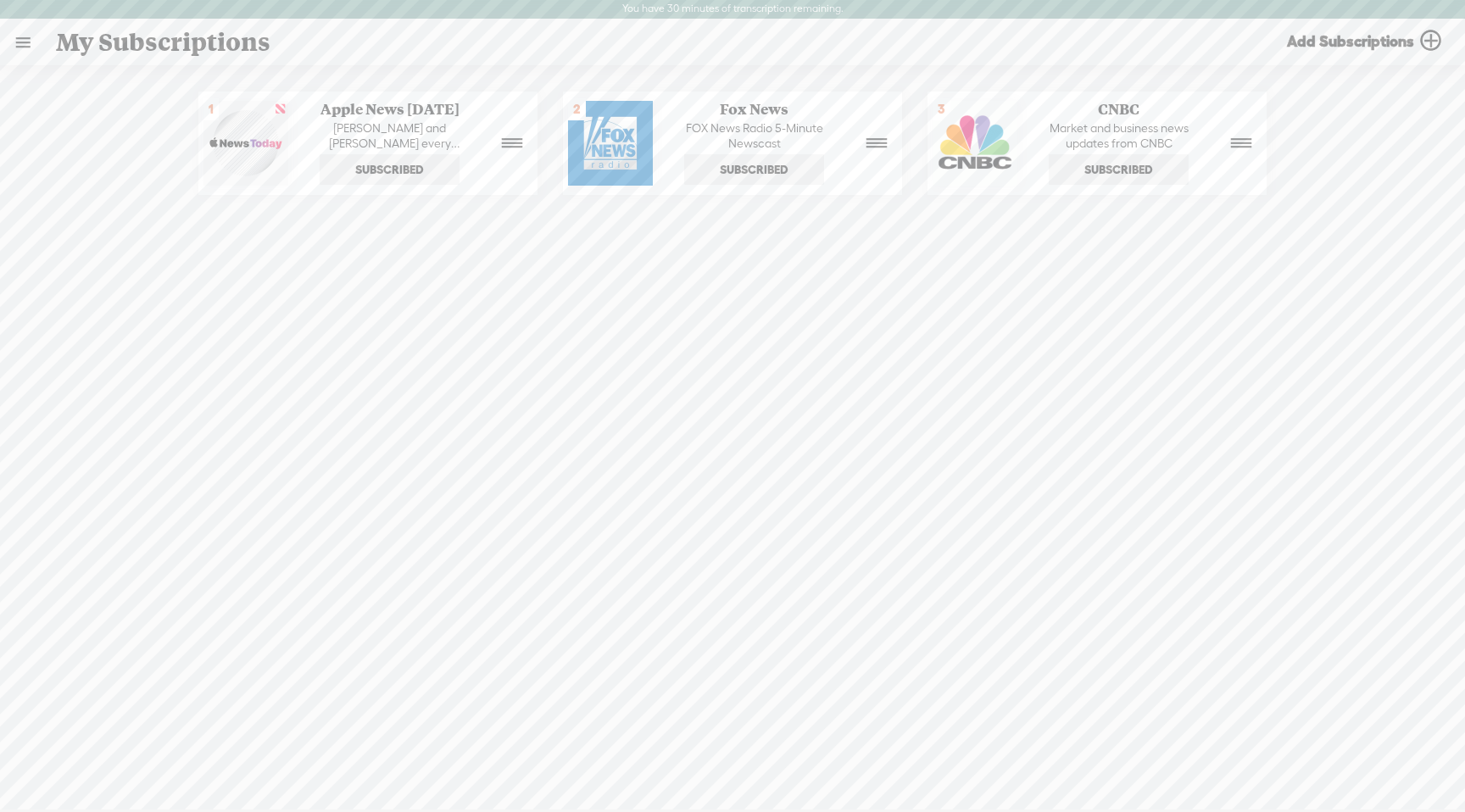
click at [26, 43] on link at bounding box center [23, 43] width 44 height 44
click at [104, 363] on div "MY LIBRARY" at bounding box center [99, 364] width 78 height 14
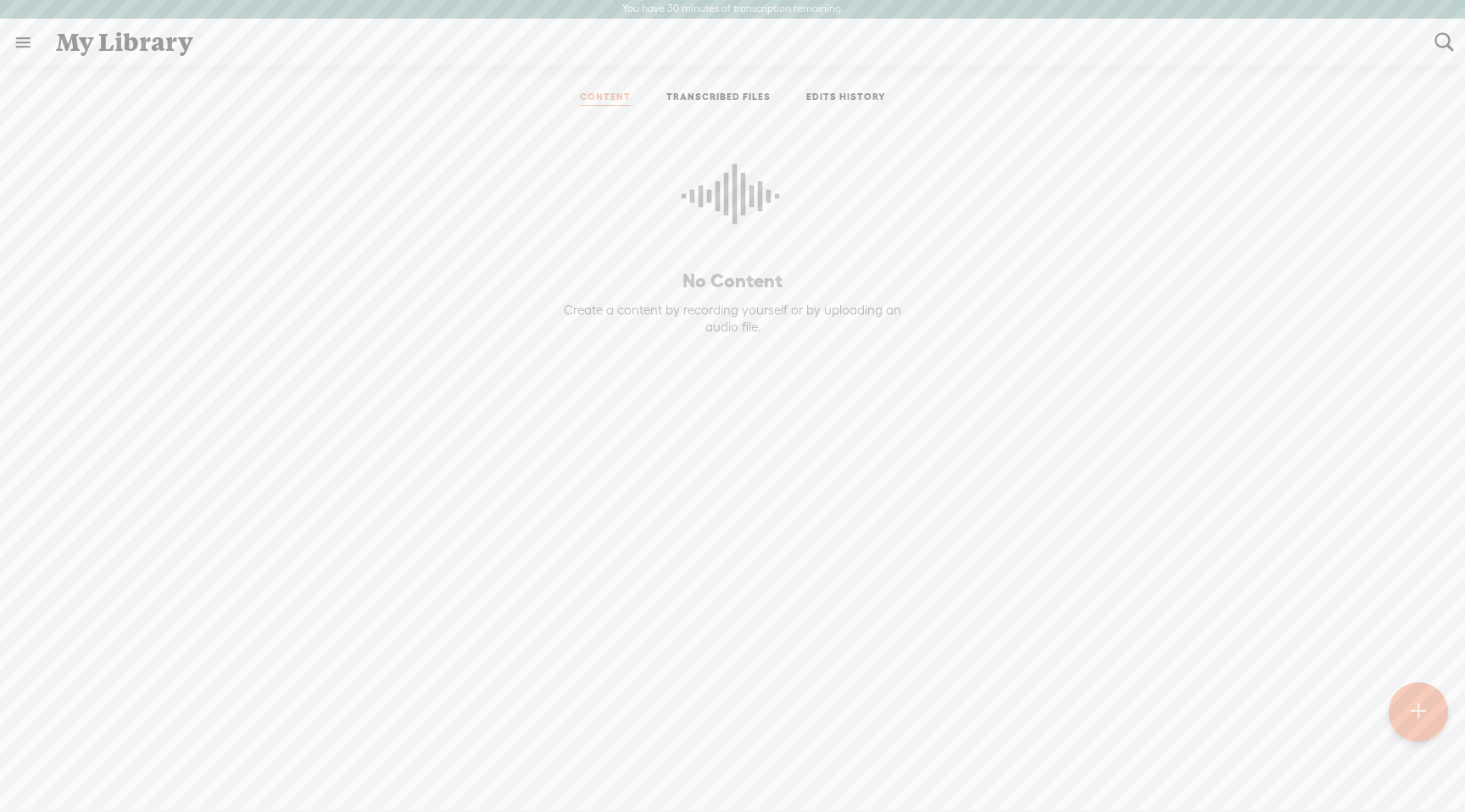
click at [1411, 711] on t at bounding box center [1418, 712] width 14 height 38
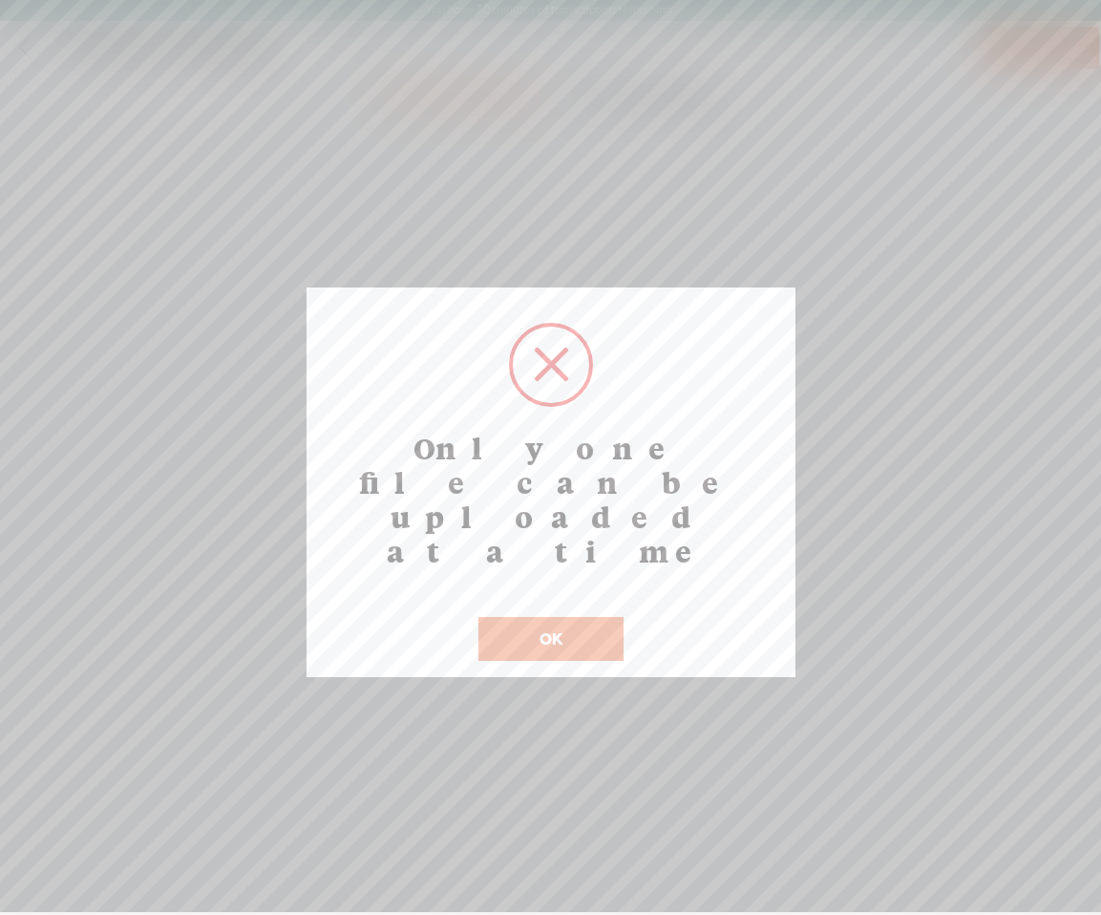
click at [558, 617] on button "OK" at bounding box center [550, 639] width 145 height 44
click at [566, 617] on button "OK" at bounding box center [550, 639] width 145 height 44
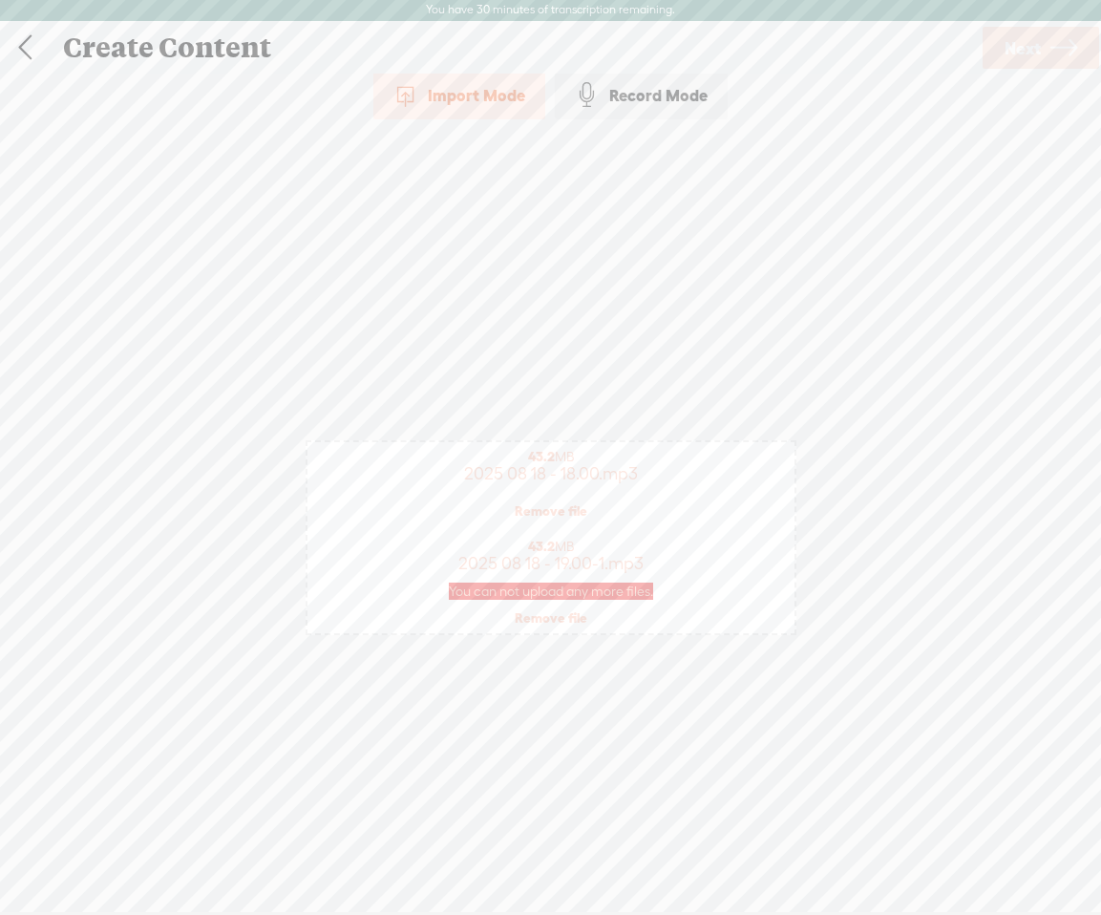
click at [634, 632] on div "43.2 MB 2025 08 18 - 19.00-1.mp3 You can not upload any more files. Remove file" at bounding box center [550, 582] width 487 height 107
click at [718, 407] on div "Click to browse , or drag & drop your audio or video file here (File duration m…" at bounding box center [550, 537] width 487 height 741
click at [606, 591] on span "You can not upload any more files." at bounding box center [551, 591] width 204 height 17
click at [555, 620] on link "Remove file" at bounding box center [551, 617] width 73 height 17
click at [1027, 45] on span "Next" at bounding box center [1023, 48] width 36 height 49
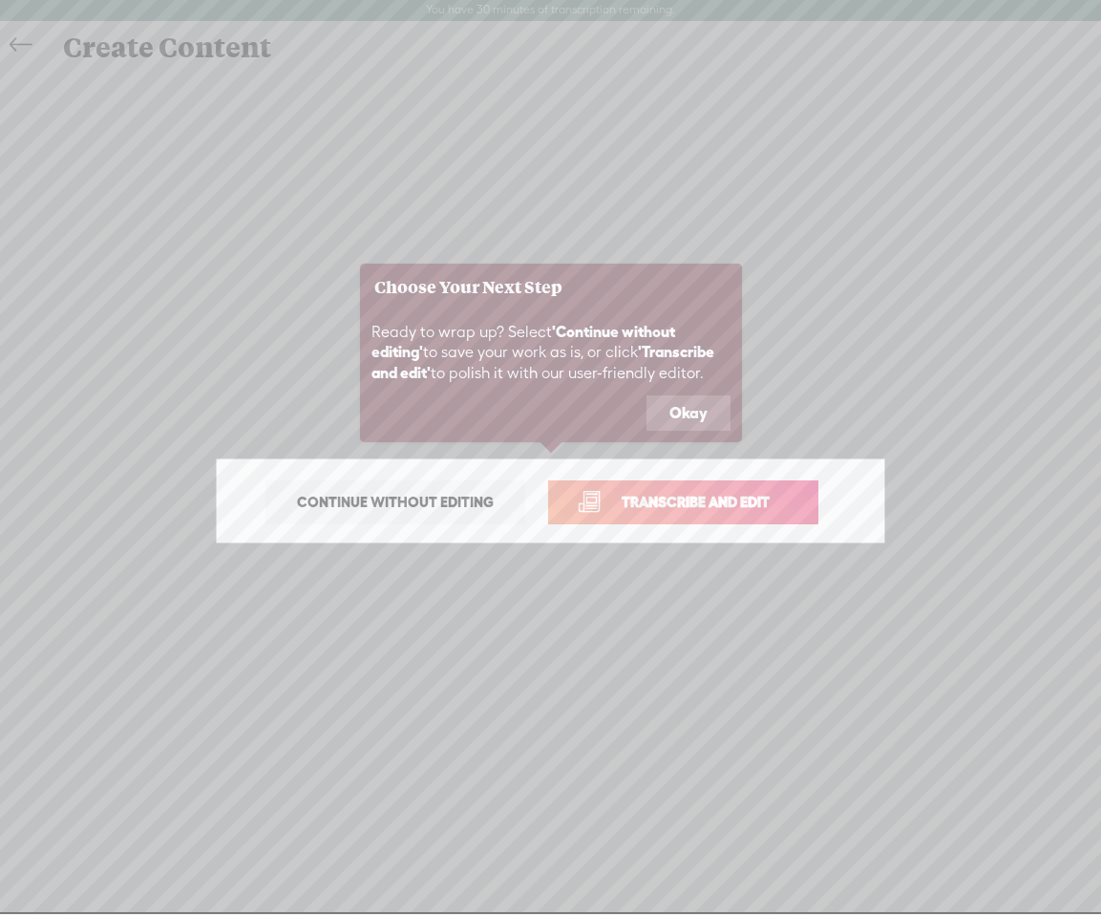
click at [698, 414] on button "Okay" at bounding box center [688, 413] width 84 height 36
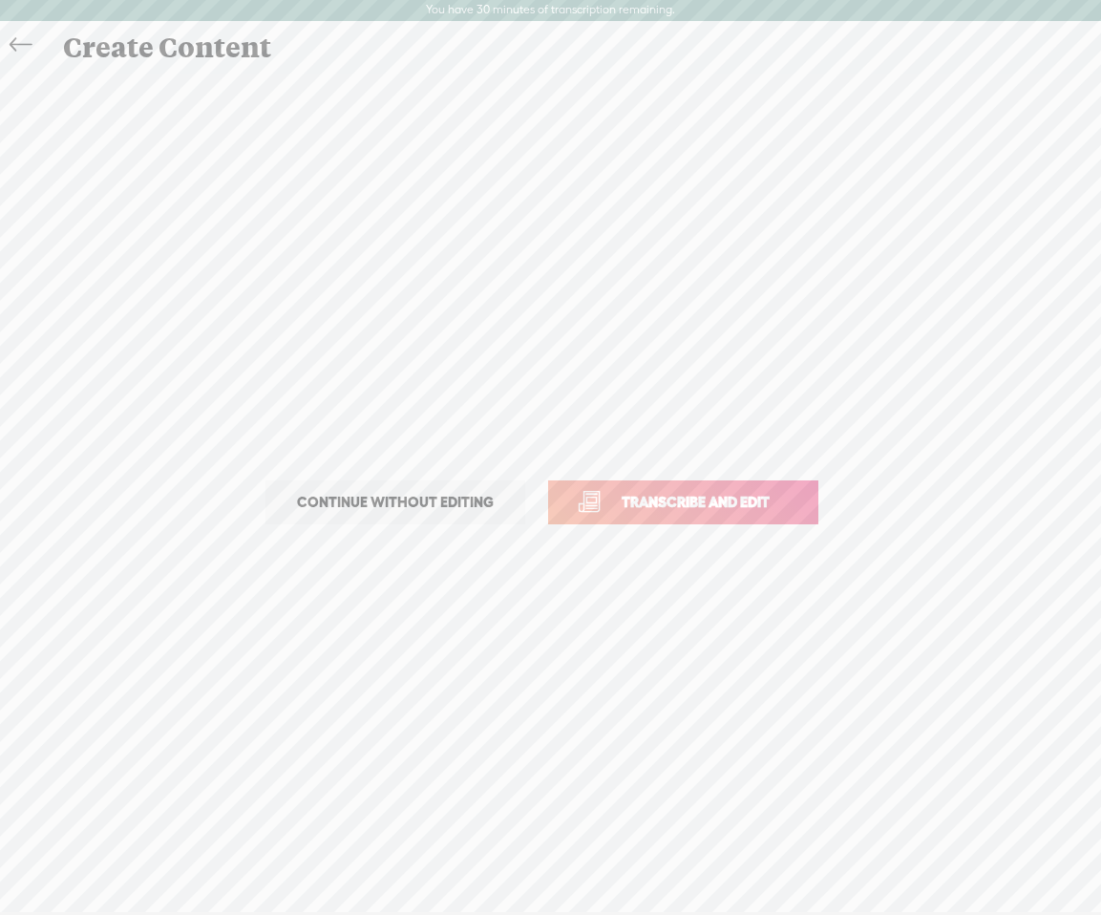
click at [690, 496] on span "Transcribe and edit" at bounding box center [696, 502] width 188 height 22
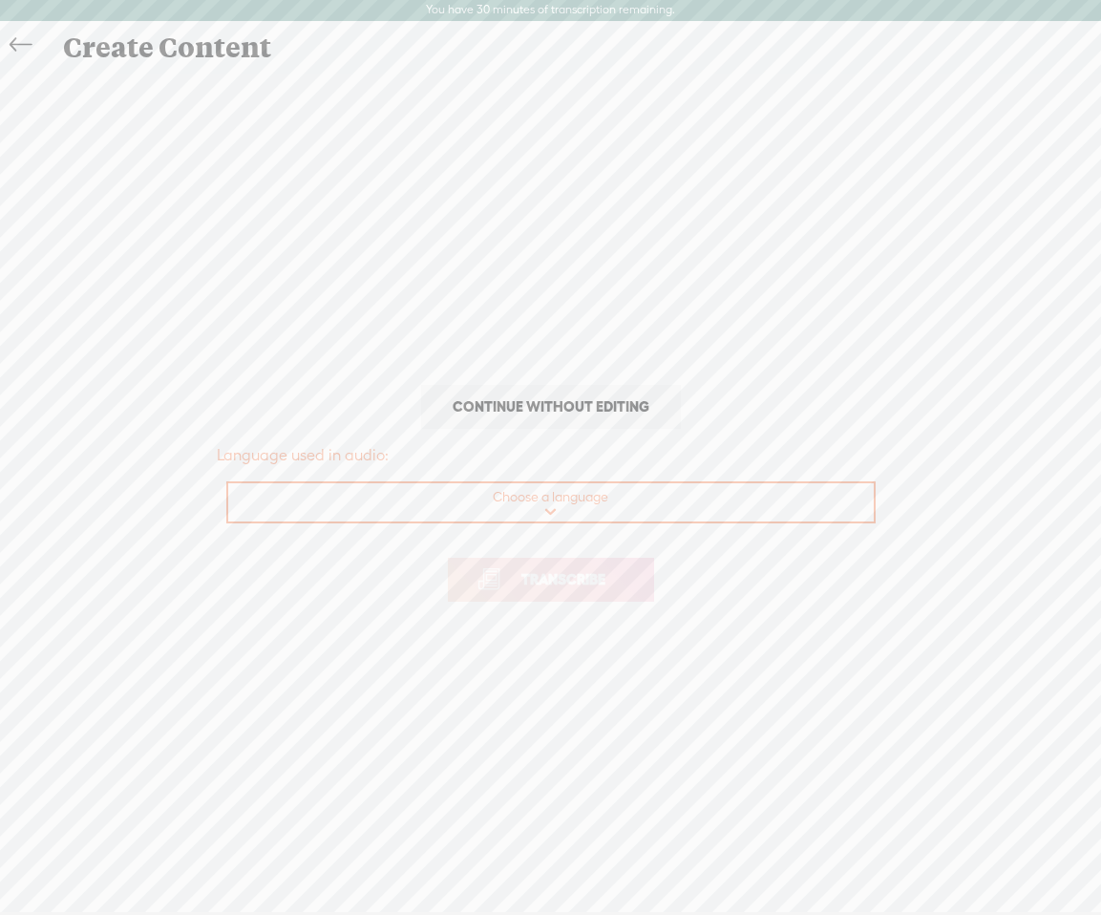
click at [688, 499] on select "Choose a language Afrikaans Albanian Amharic Arabic, Gulf Arabic, Modern Standa…" at bounding box center [551, 502] width 647 height 39
select select "en-AU"
click at [228, 483] on select "Choose a language Afrikaans Albanian Amharic Arabic, Gulf Arabic, Modern Standa…" at bounding box center [551, 502] width 647 height 39
click at [606, 580] on span "Transcribe" at bounding box center [563, 579] width 124 height 22
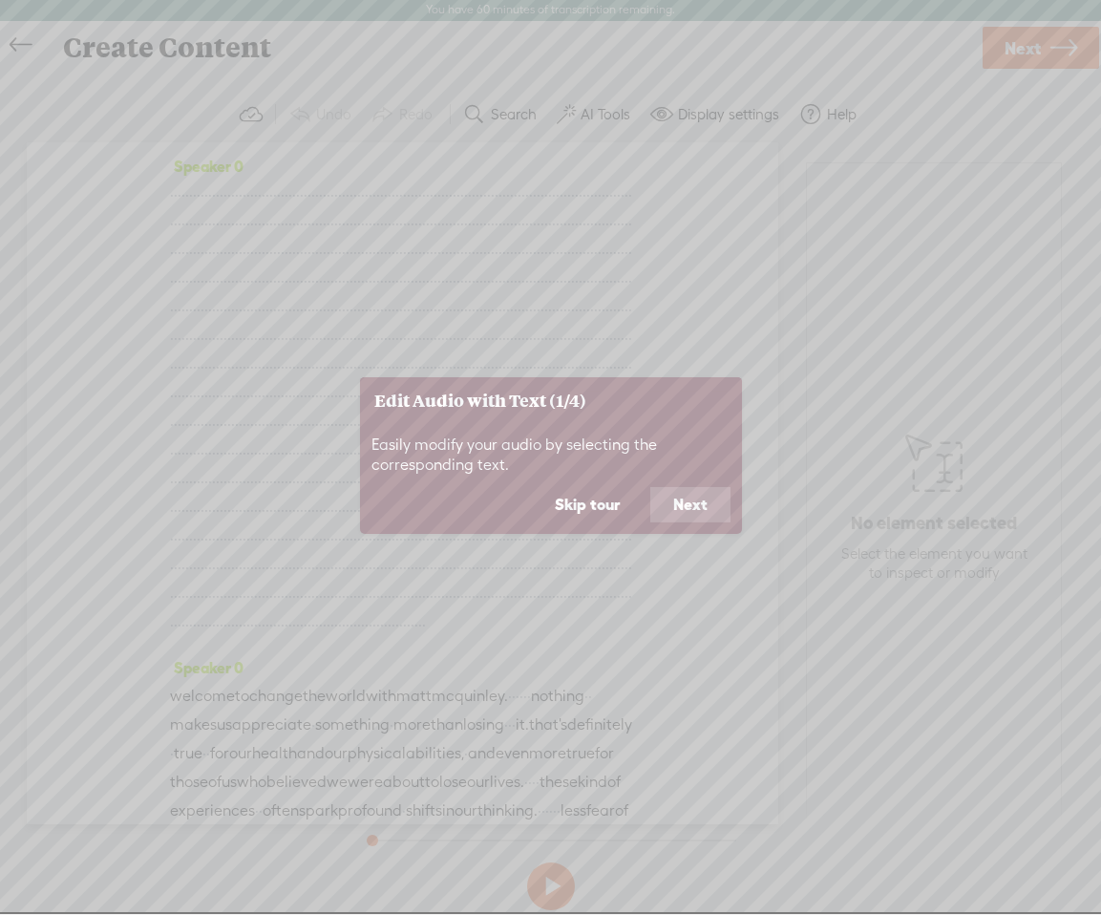
click at [681, 507] on button "Next" at bounding box center [690, 505] width 80 height 36
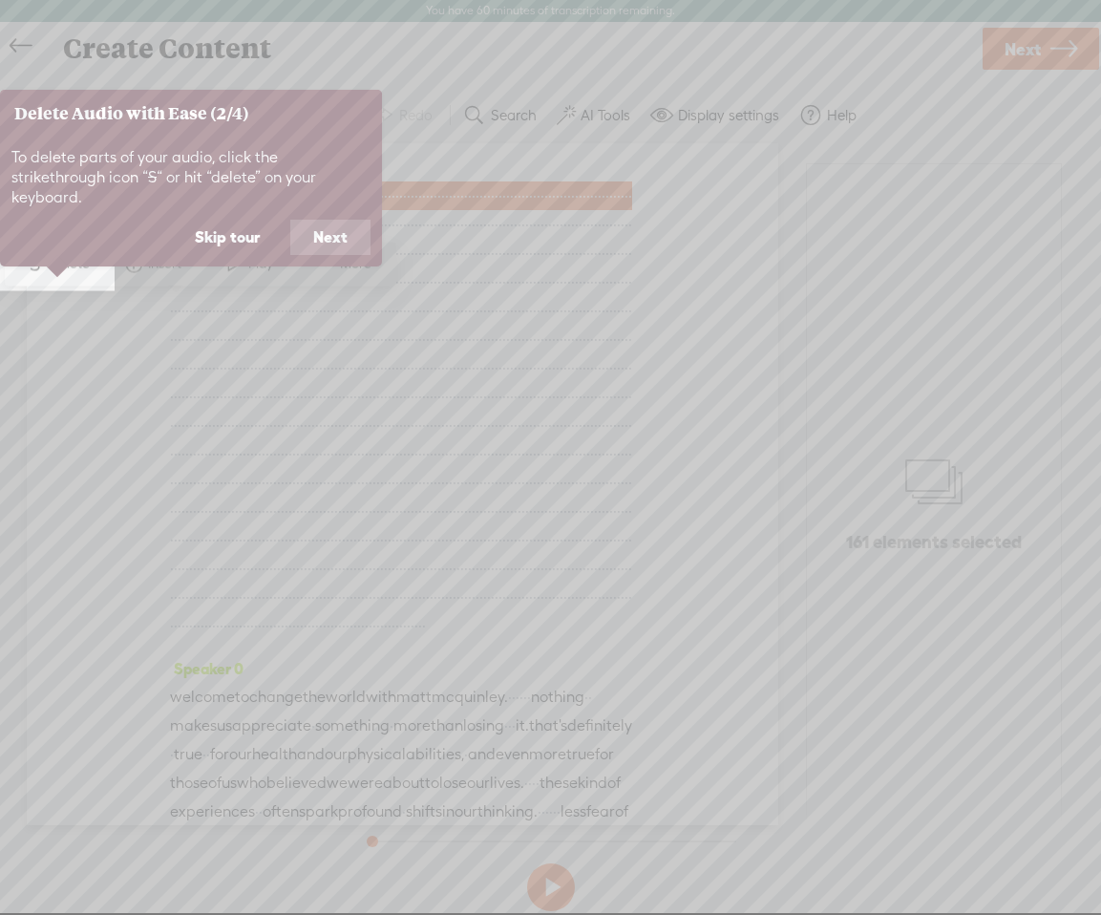
click at [328, 221] on button "Next" at bounding box center [330, 238] width 80 height 36
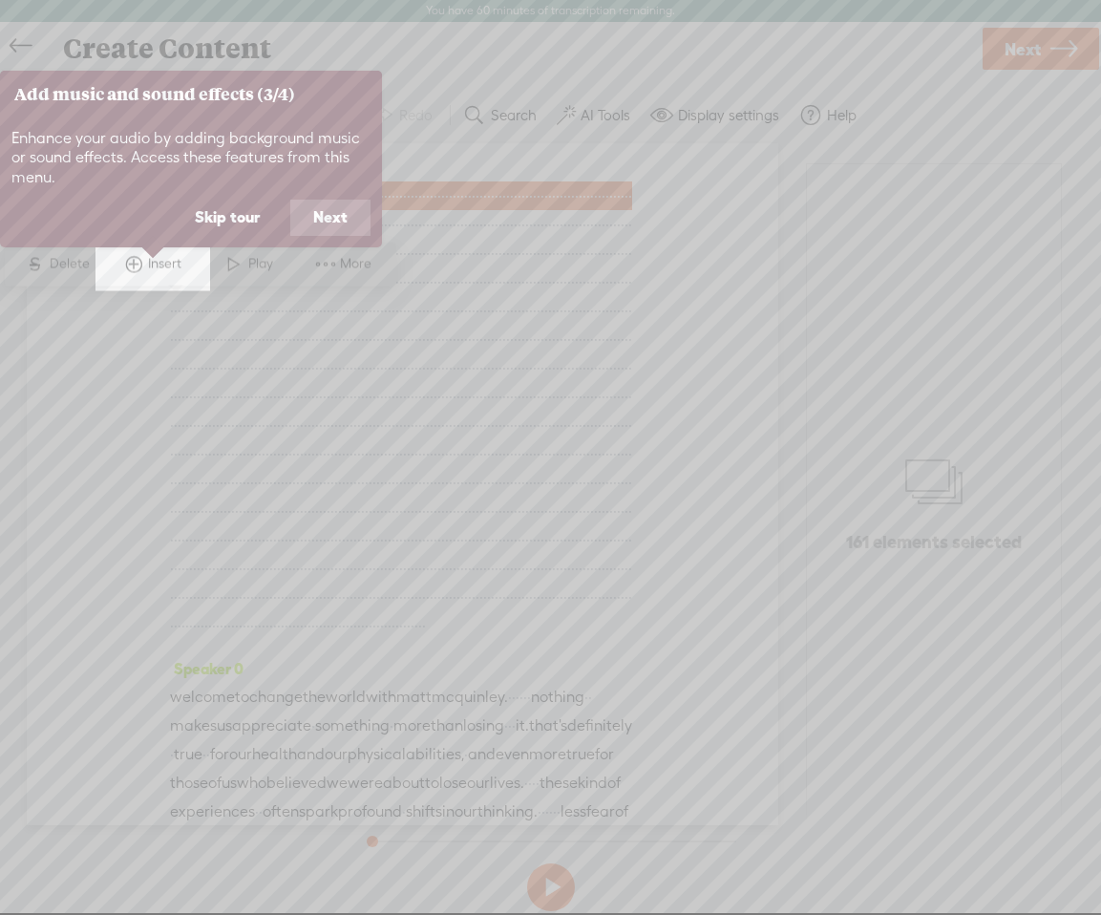
click at [327, 222] on button "Next" at bounding box center [330, 218] width 80 height 36
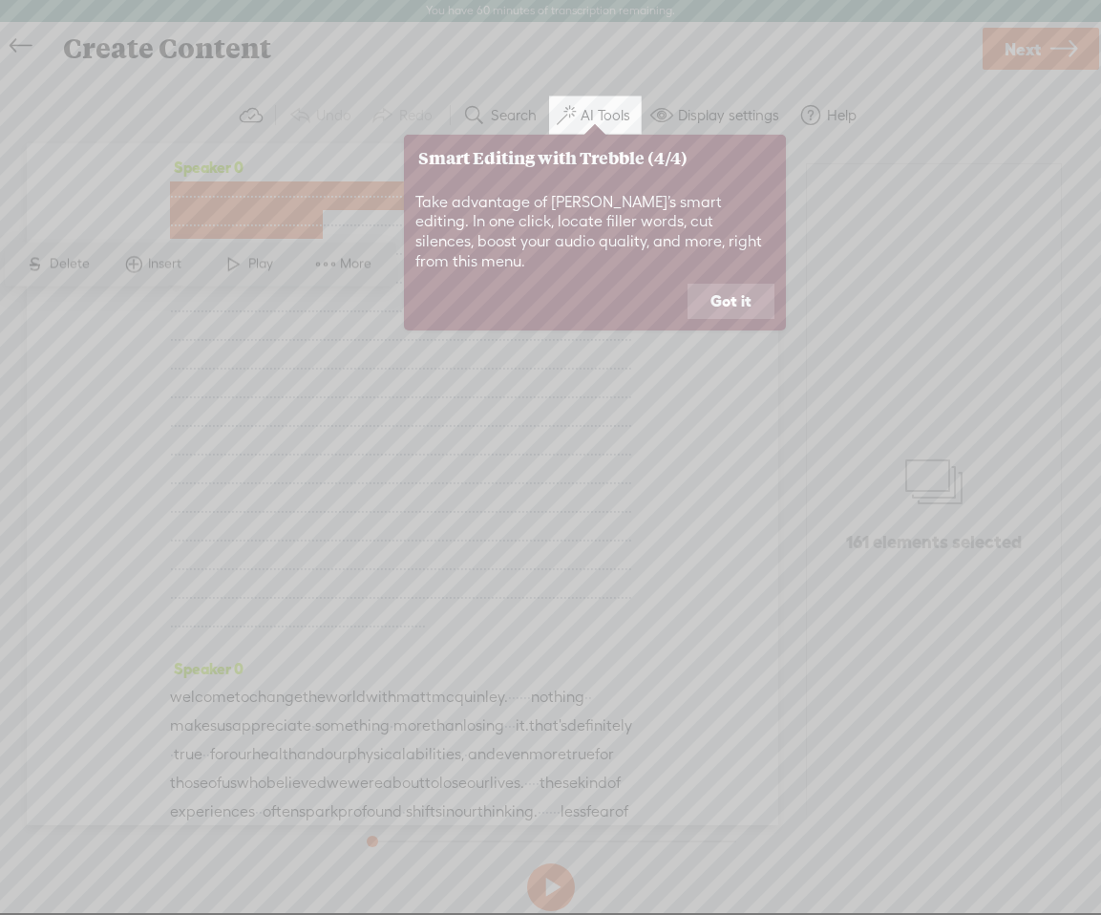
click at [717, 284] on button "Got it" at bounding box center [731, 302] width 87 height 36
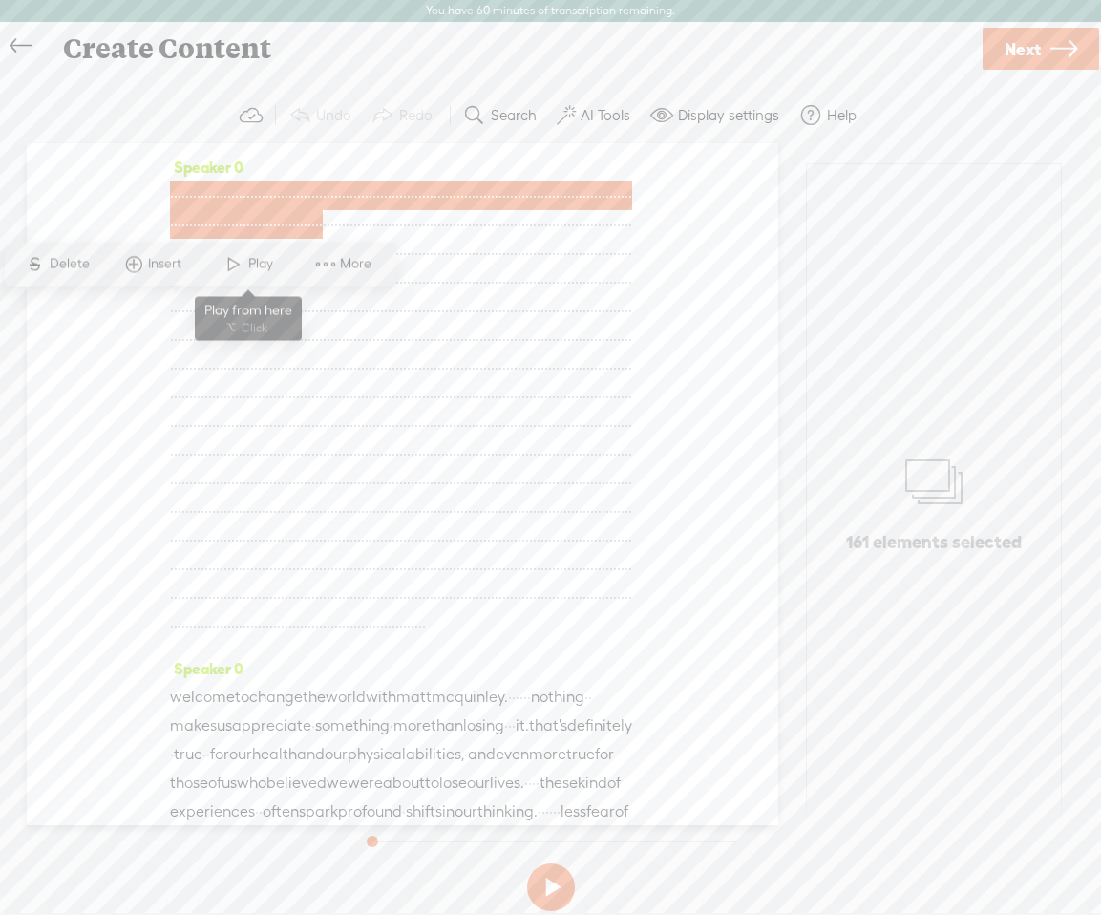
click at [237, 269] on span at bounding box center [234, 264] width 29 height 34
